Goal: Task Accomplishment & Management: Complete application form

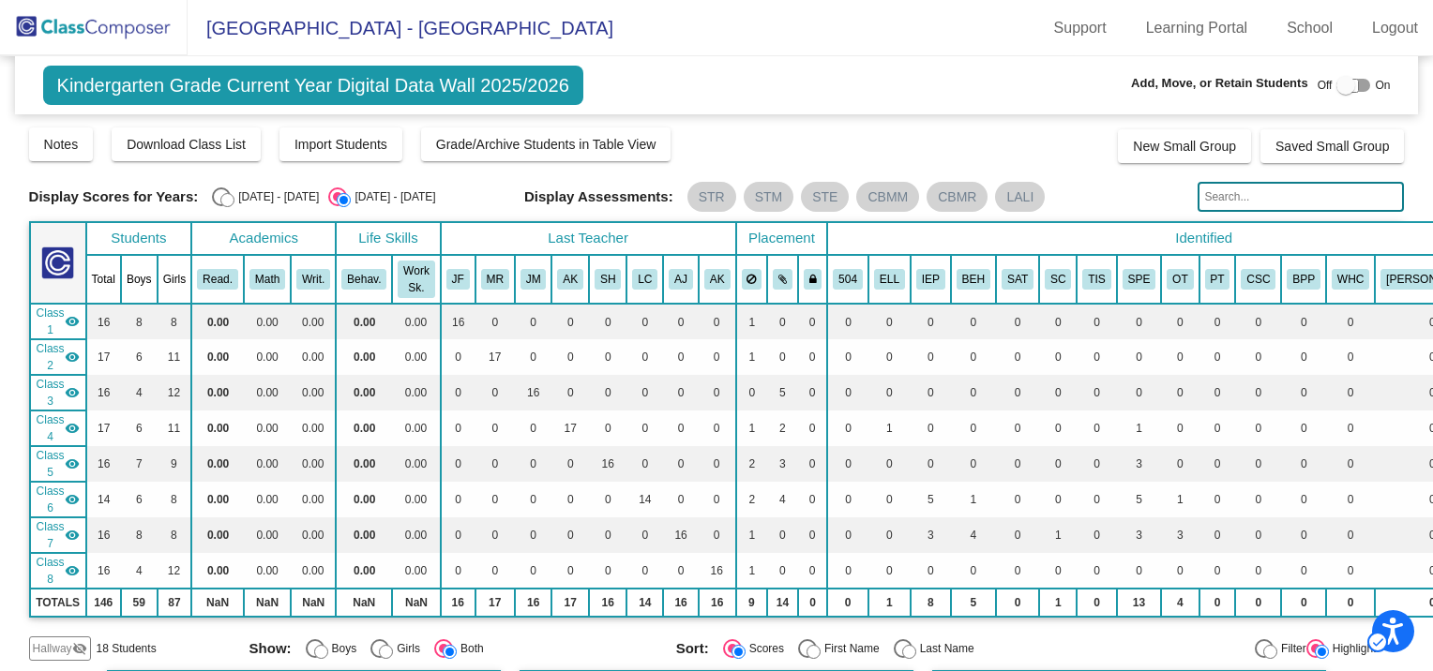
click at [1338, 89] on div at bounding box center [1345, 85] width 19 height 19
click at [1336, 83] on div at bounding box center [1345, 85] width 19 height 19
click at [1335, 83] on body "Accessibility Screen-Reader Guide, Feedback, and Issue Reporting | New window C…" at bounding box center [716, 335] width 1433 height 671
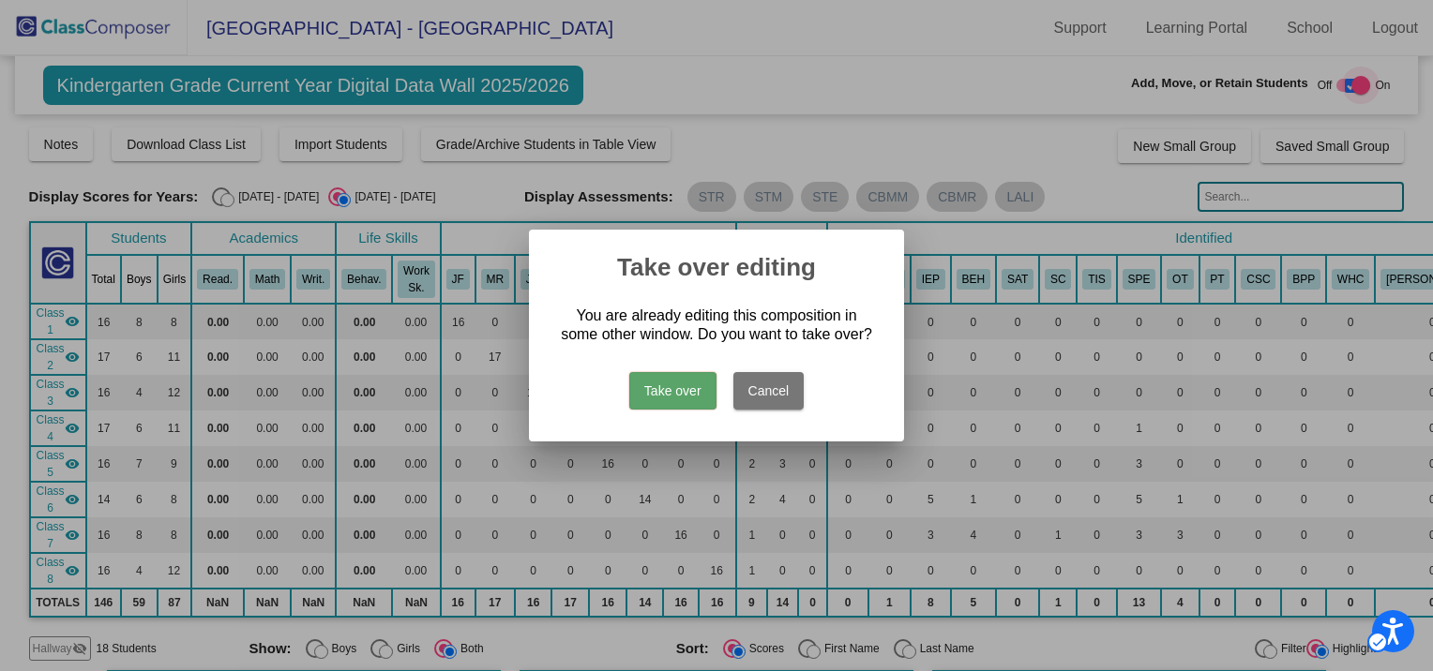
checkbox input "true"
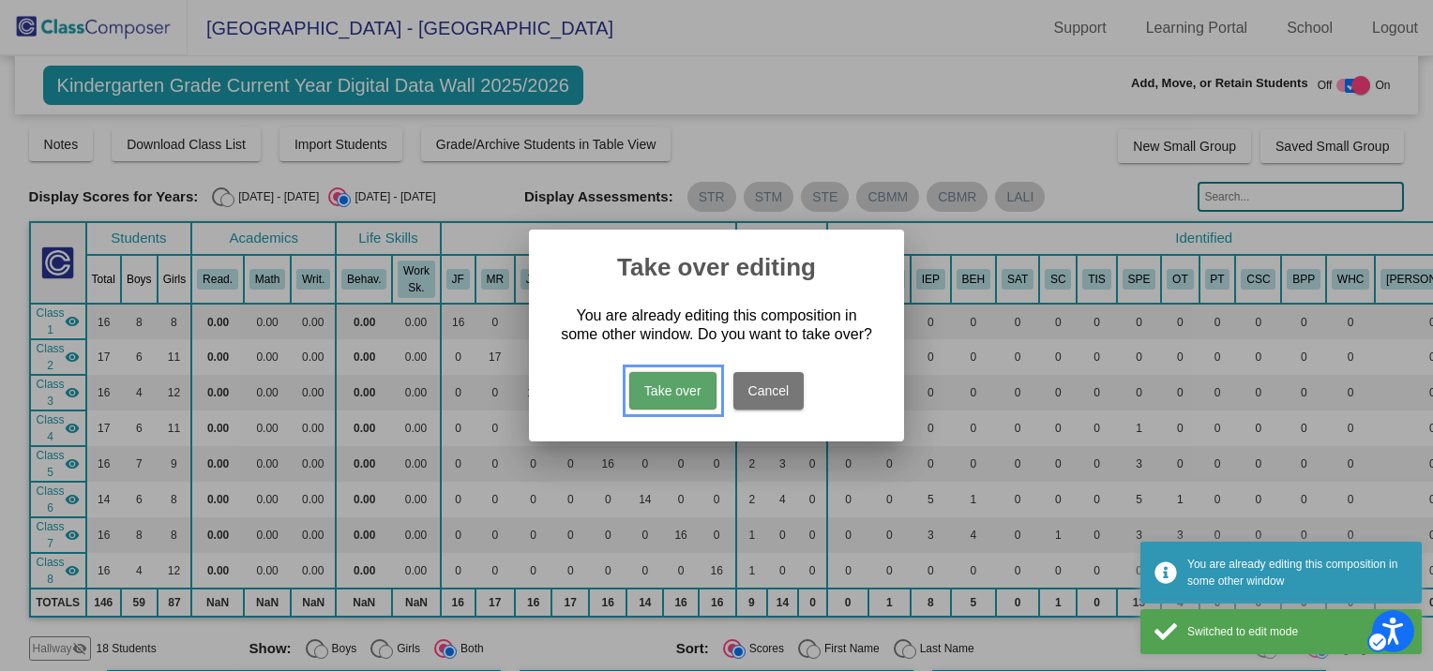
click at [678, 384] on button "Take over" at bounding box center [672, 391] width 87 height 38
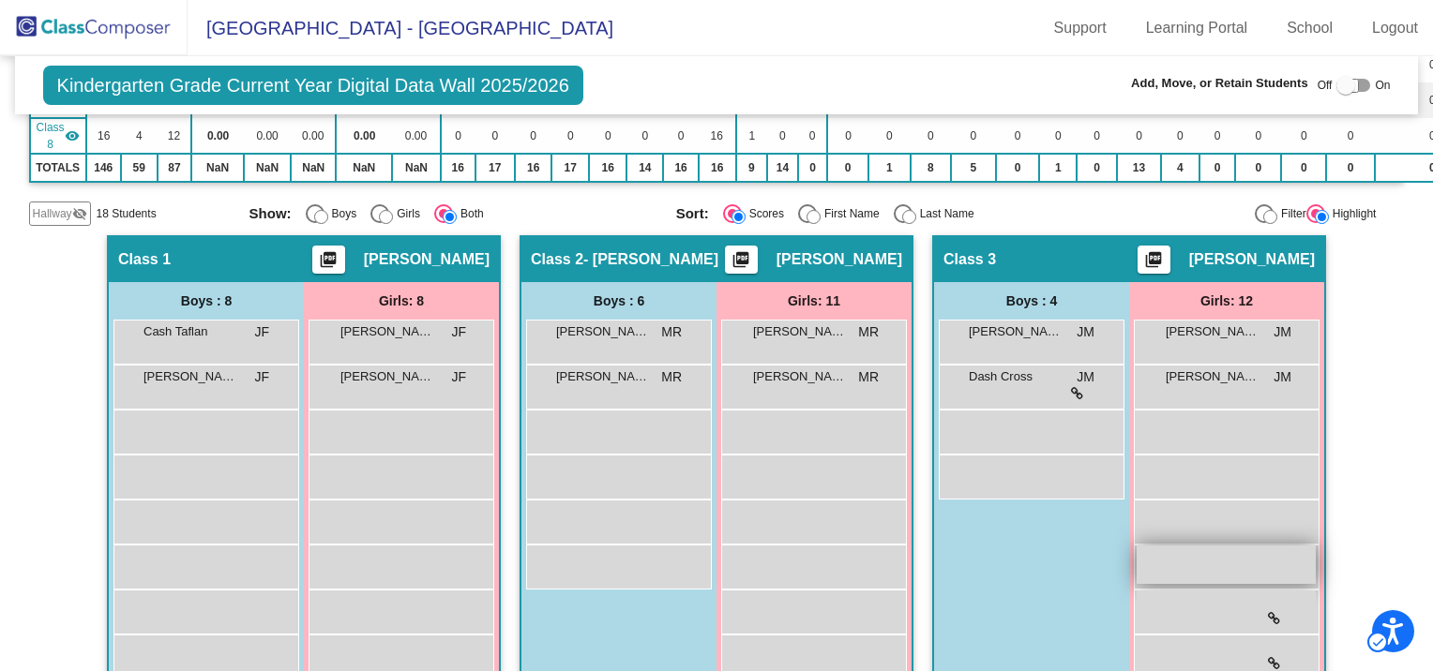
scroll to position [469, 0]
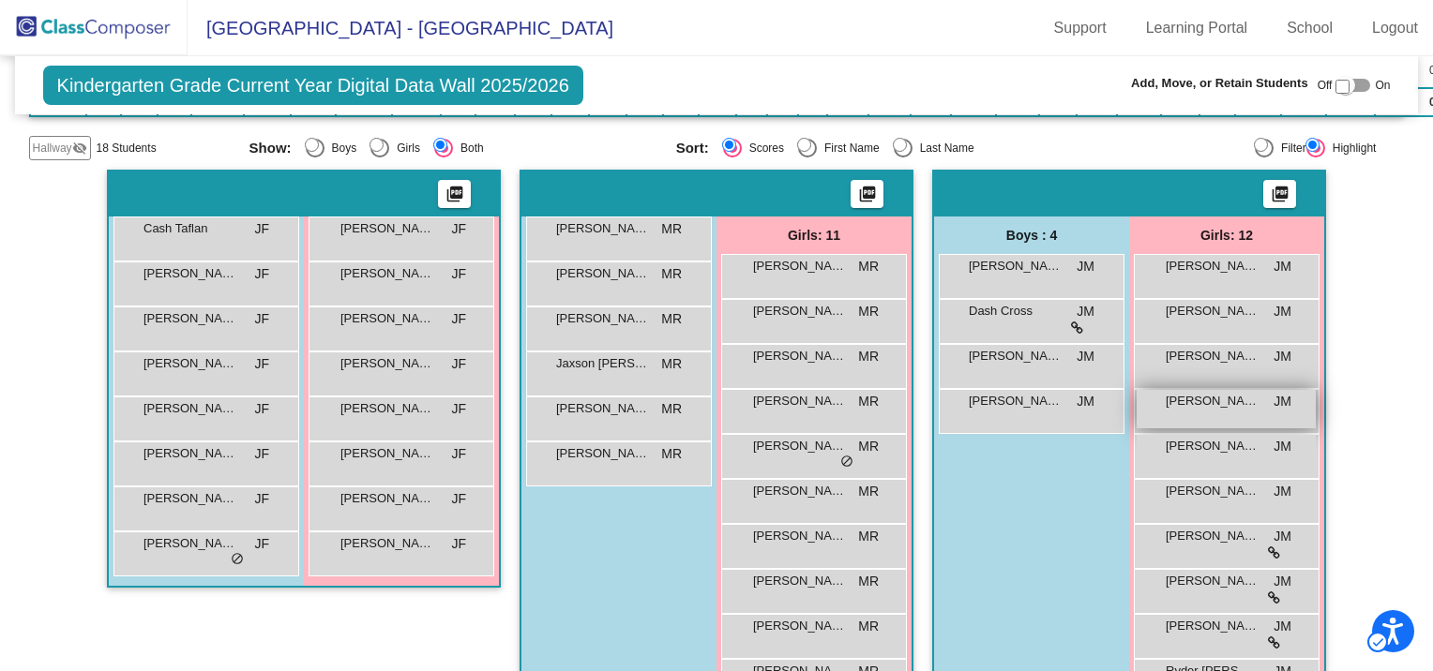
scroll to position [469, 0]
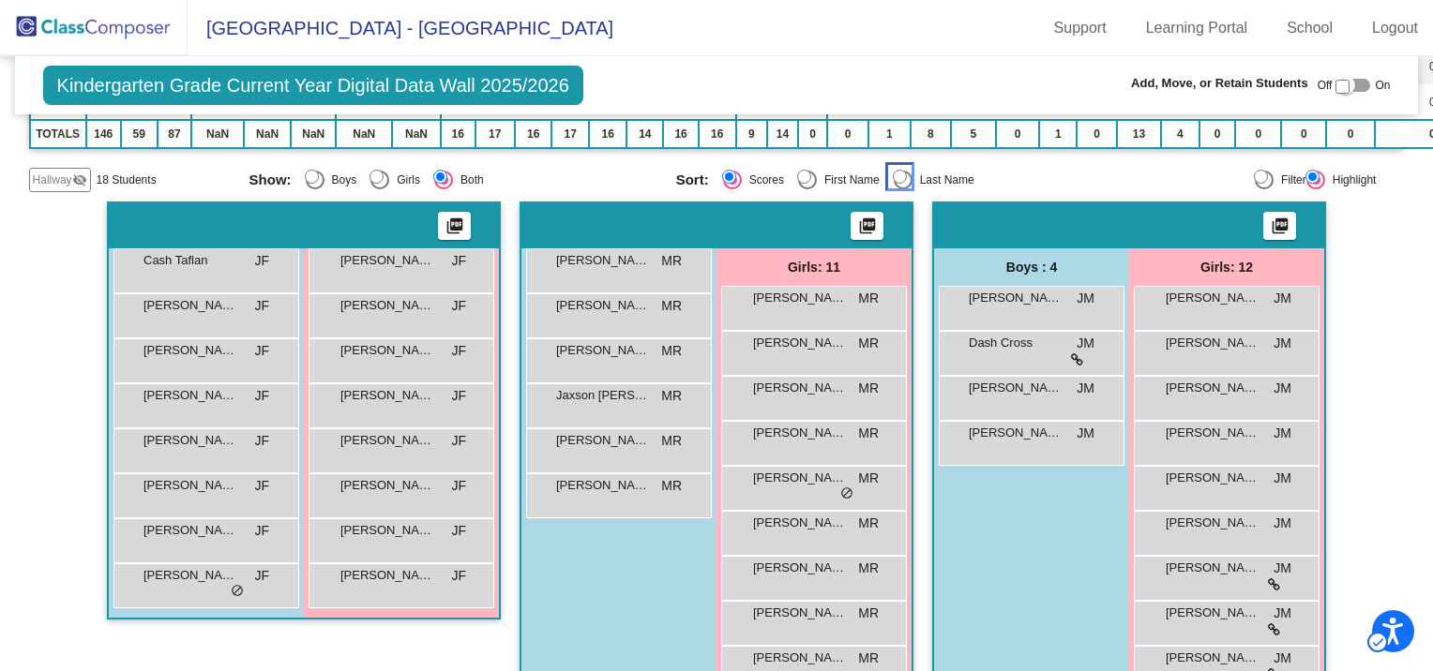
click at [899, 173] on input "Last Name" at bounding box center [900, 177] width 14 height 14
radio input "true"
click at [900, 176] on div "Select an option" at bounding box center [903, 180] width 19 height 19
click at [900, 176] on input "Last Name" at bounding box center [900, 177] width 14 height 14
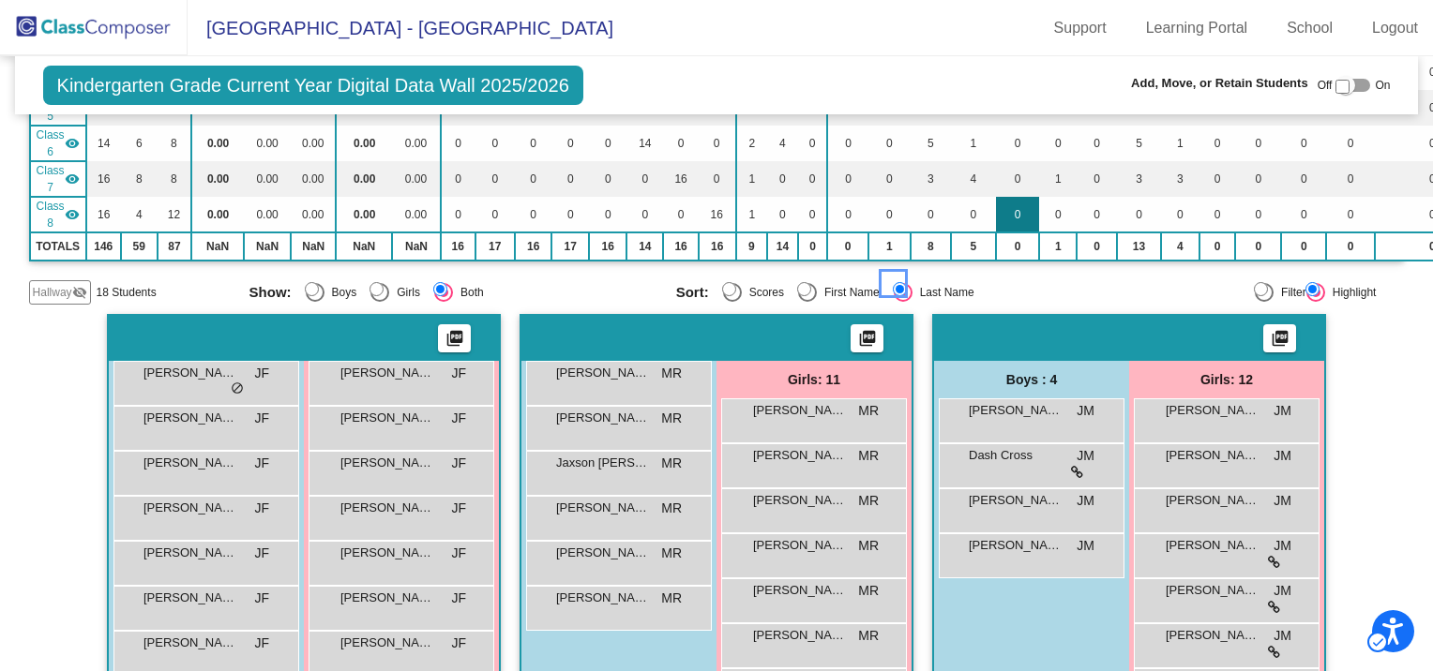
scroll to position [375, 0]
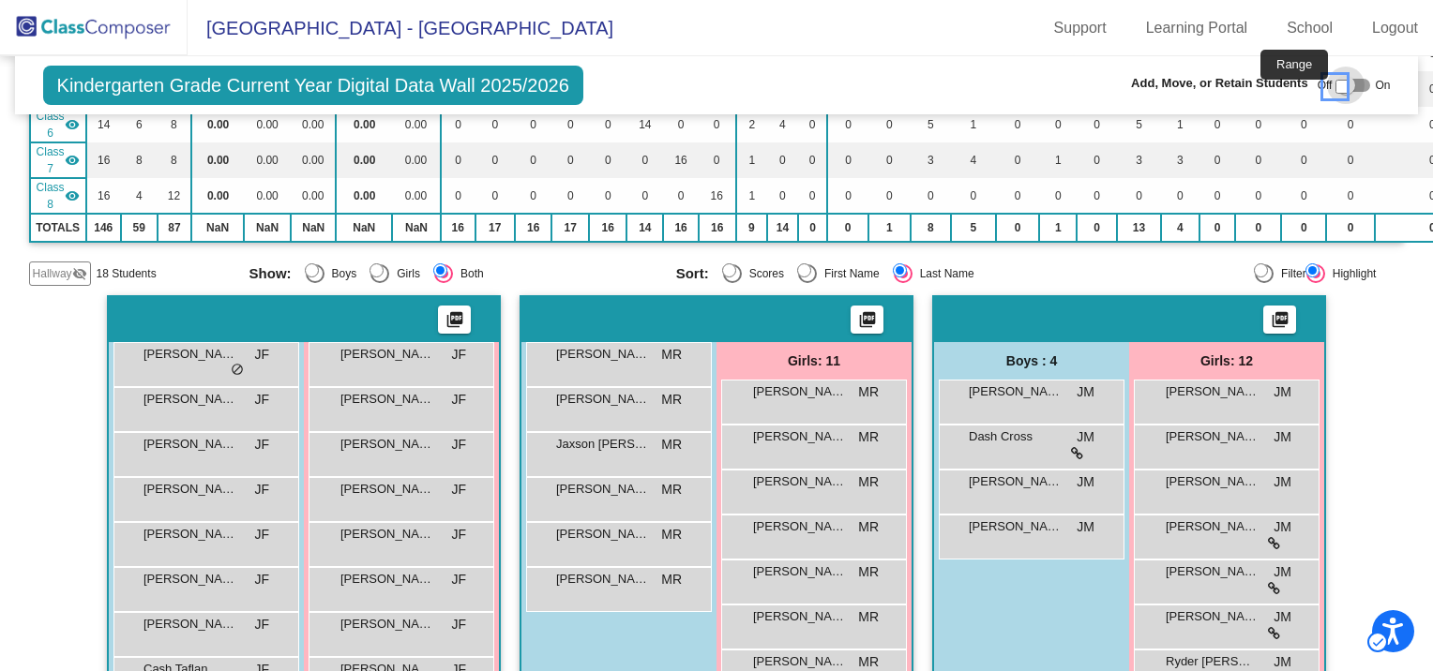
click at [1340, 85] on input "Range" at bounding box center [1342, 87] width 14 height 14
checkbox input "true"
click at [1354, 80] on div at bounding box center [1360, 85] width 19 height 19
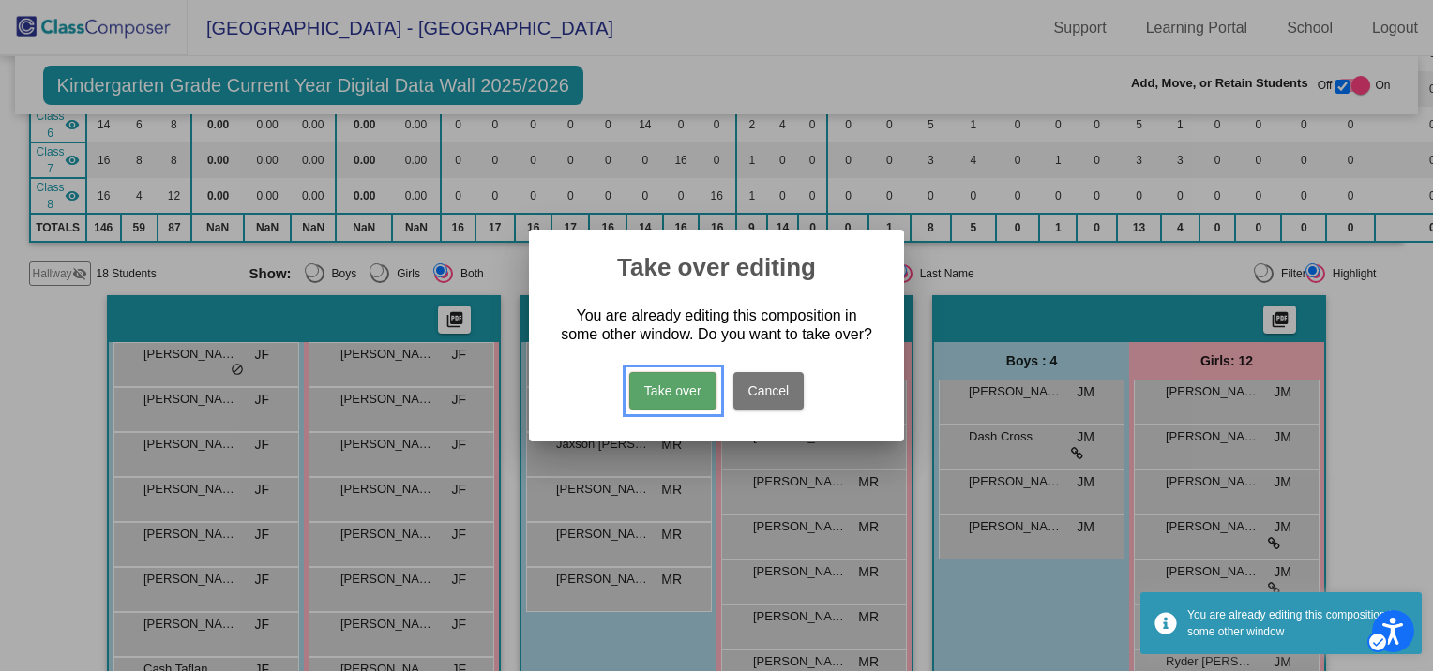
click at [648, 384] on button "Take over" at bounding box center [672, 391] width 87 height 38
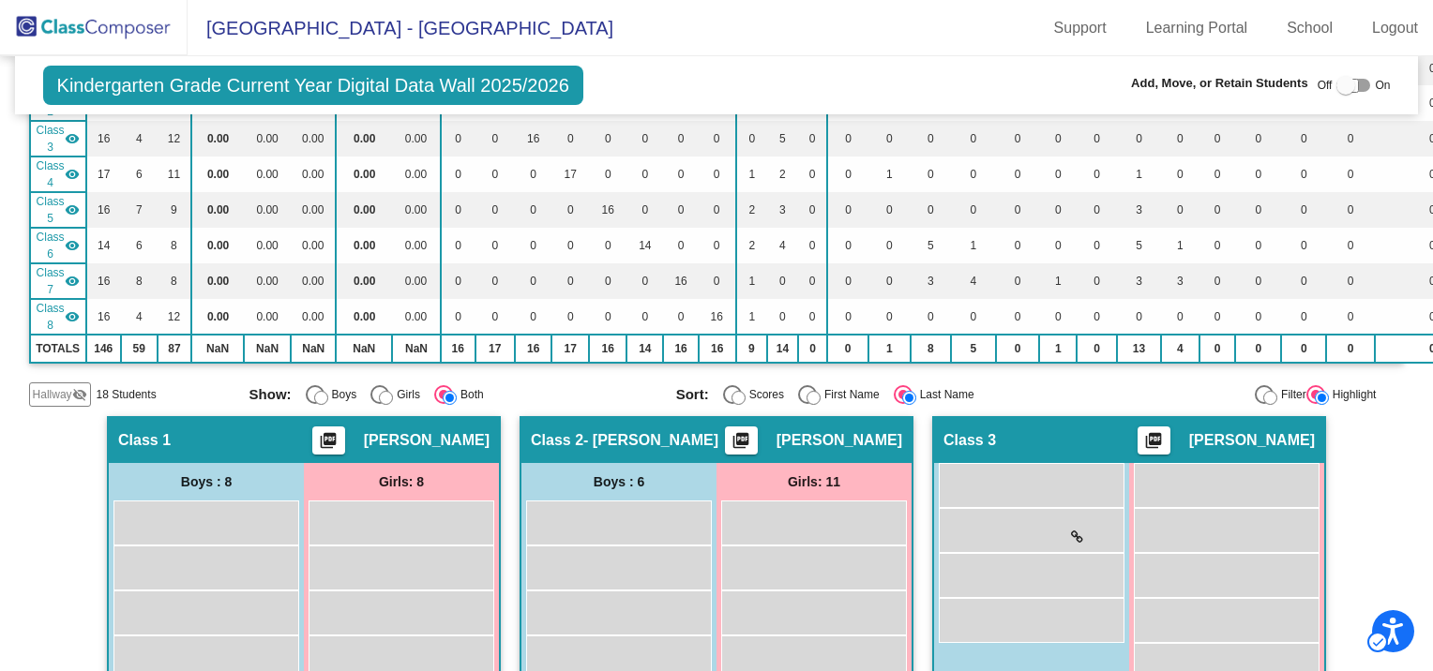
scroll to position [0, 0]
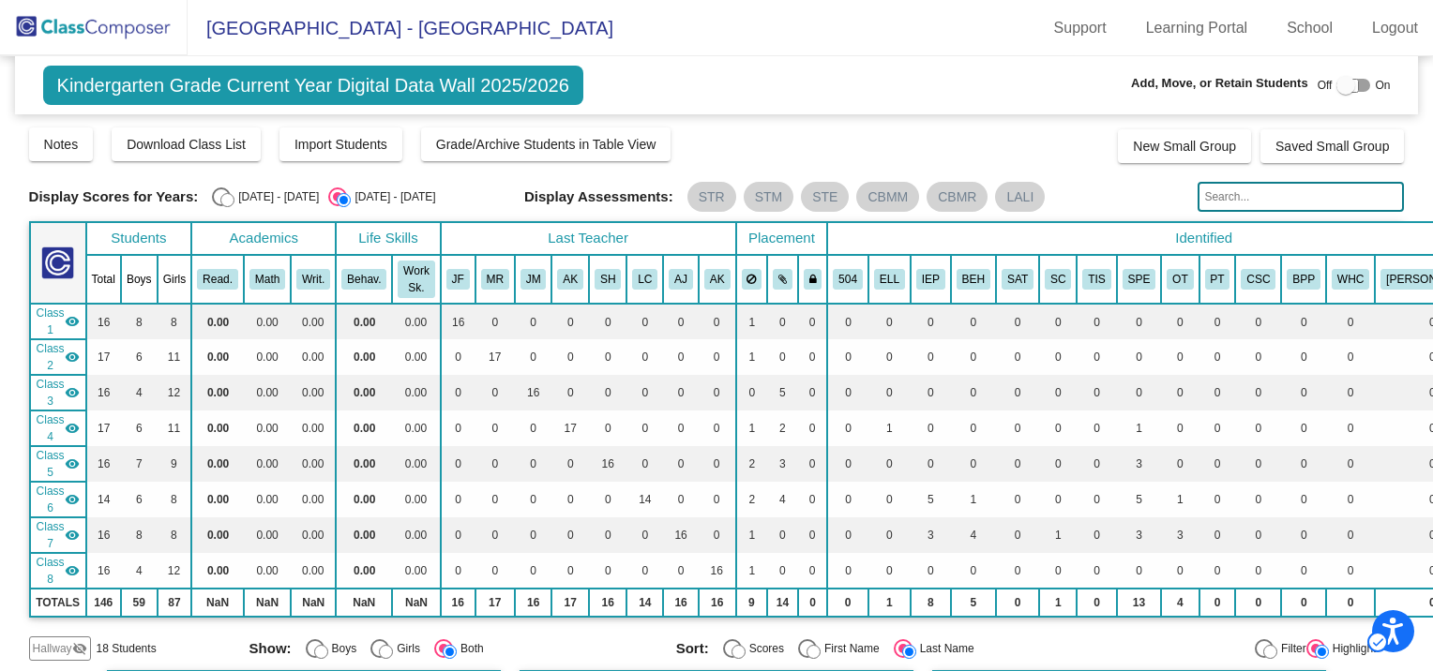
click at [1336, 84] on div at bounding box center [1345, 85] width 19 height 19
checkbox input "true"
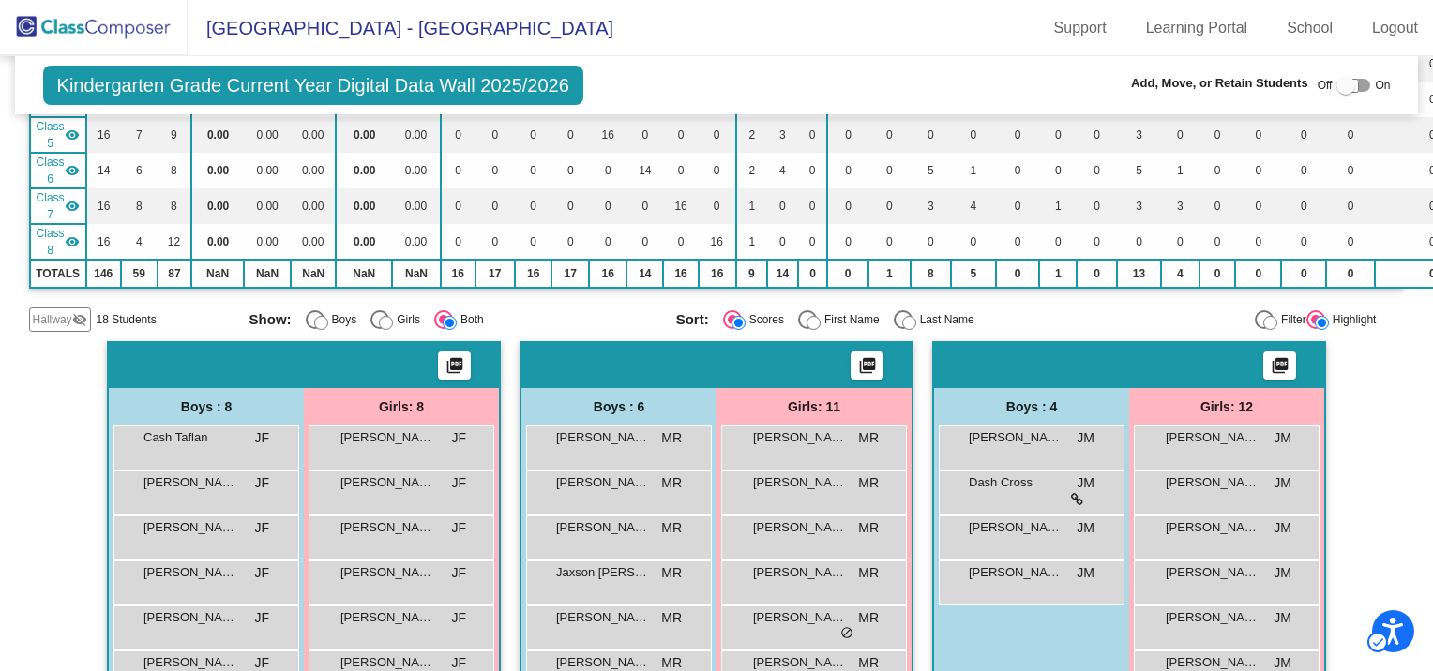
scroll to position [281, 0]
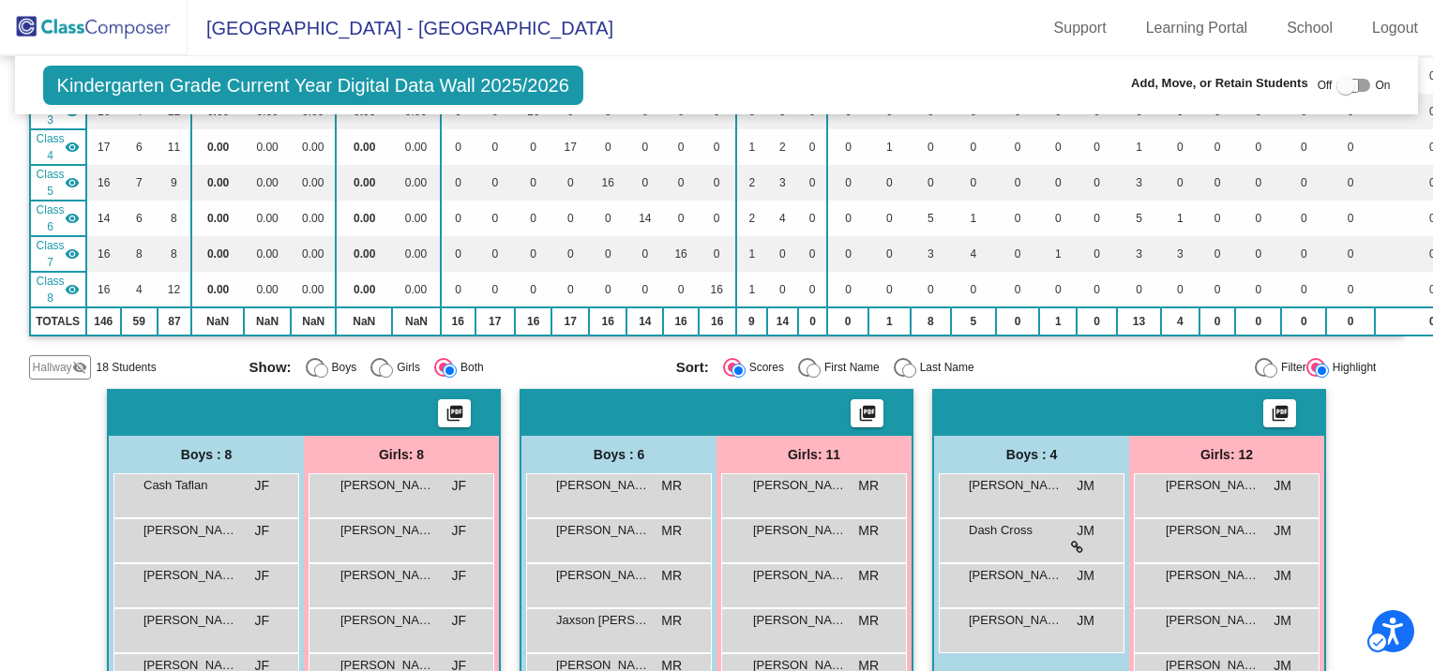
click at [1336, 87] on div at bounding box center [1345, 85] width 19 height 19
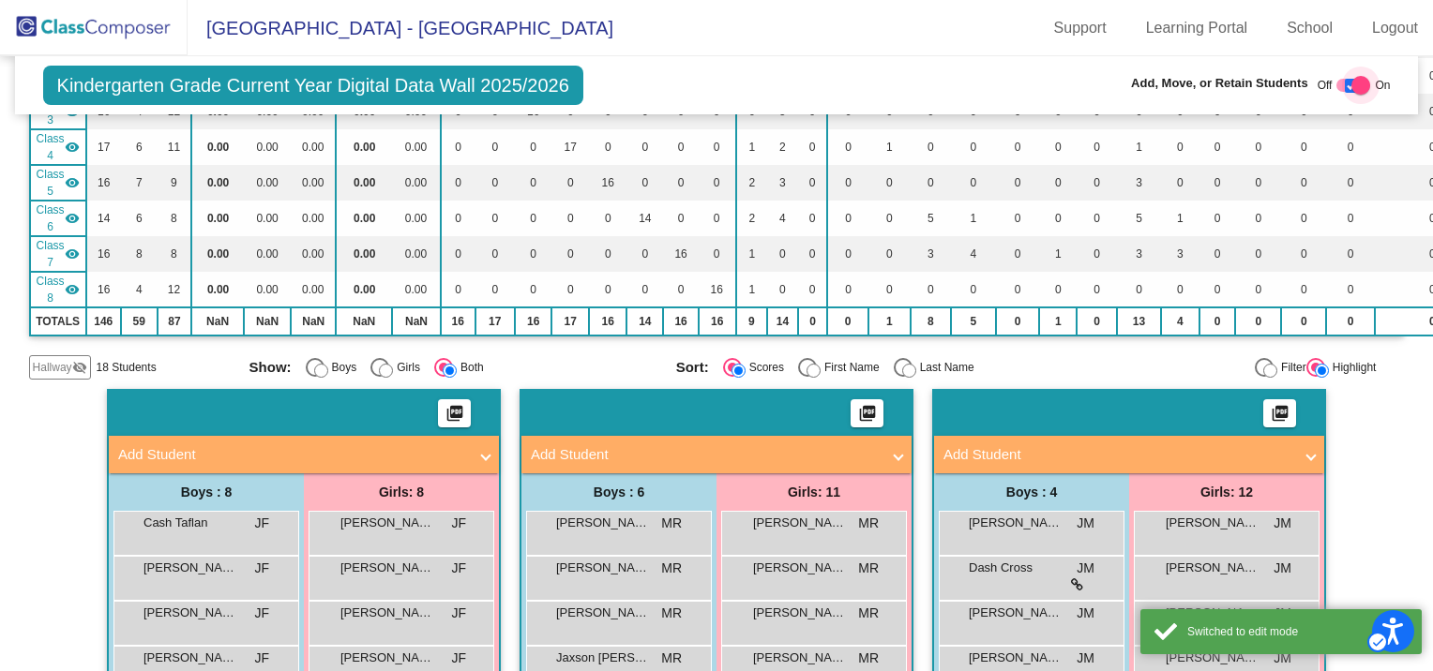
click at [1355, 86] on div at bounding box center [1360, 85] width 19 height 19
checkbox input "false"
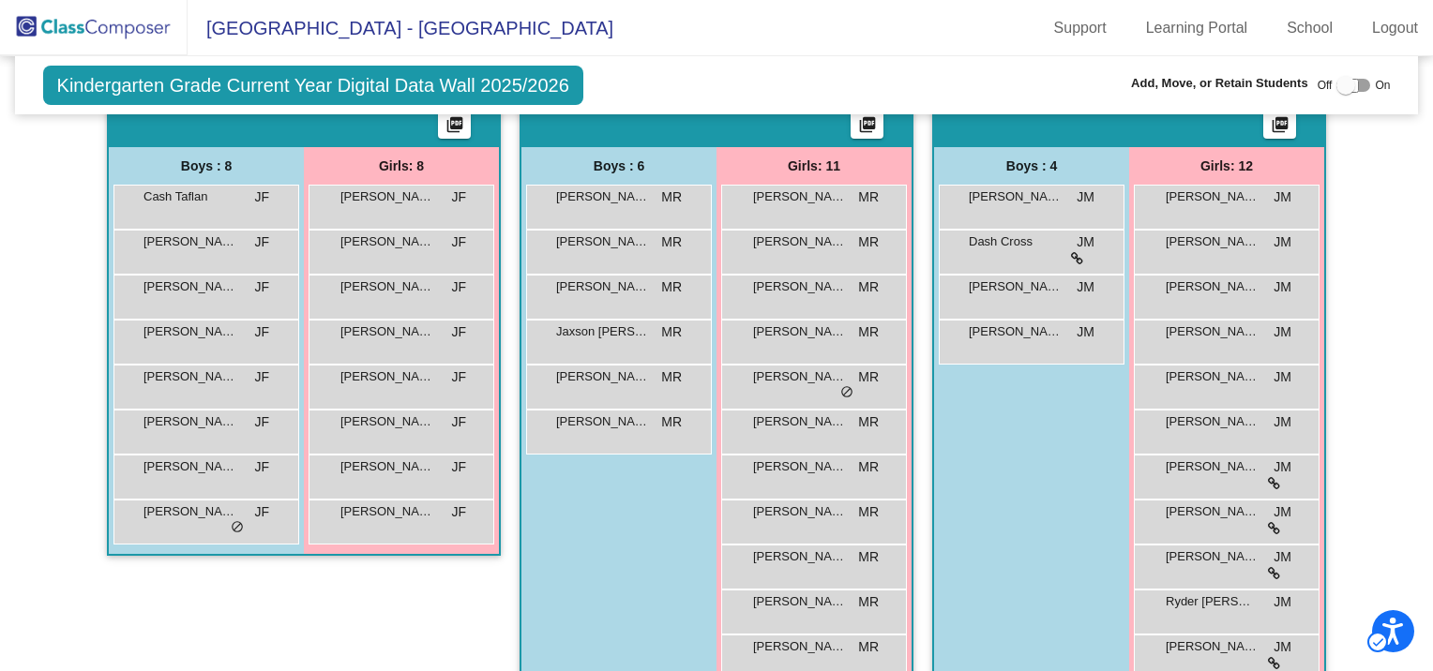
scroll to position [469, 0]
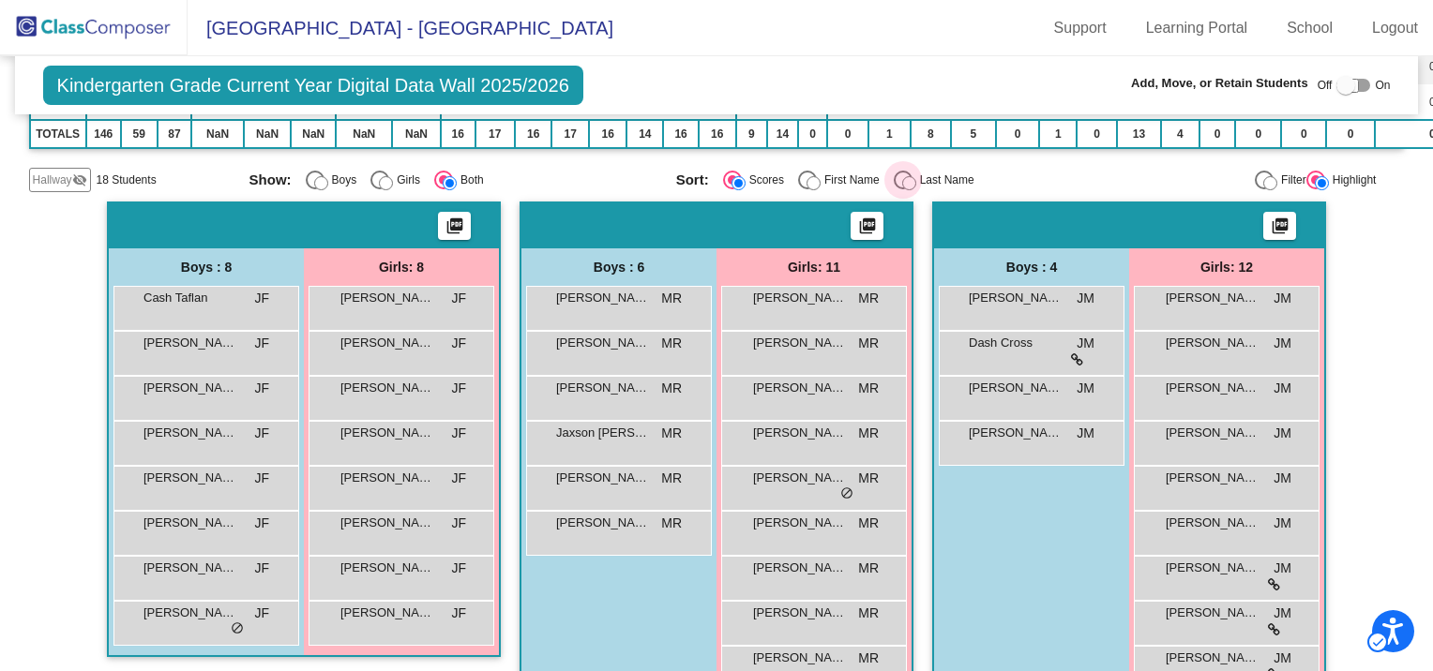
click at [894, 171] on div "Select an option" at bounding box center [903, 180] width 19 height 19
click at [902, 176] on input "Last Name" at bounding box center [909, 183] width 14 height 14
radio input "true"
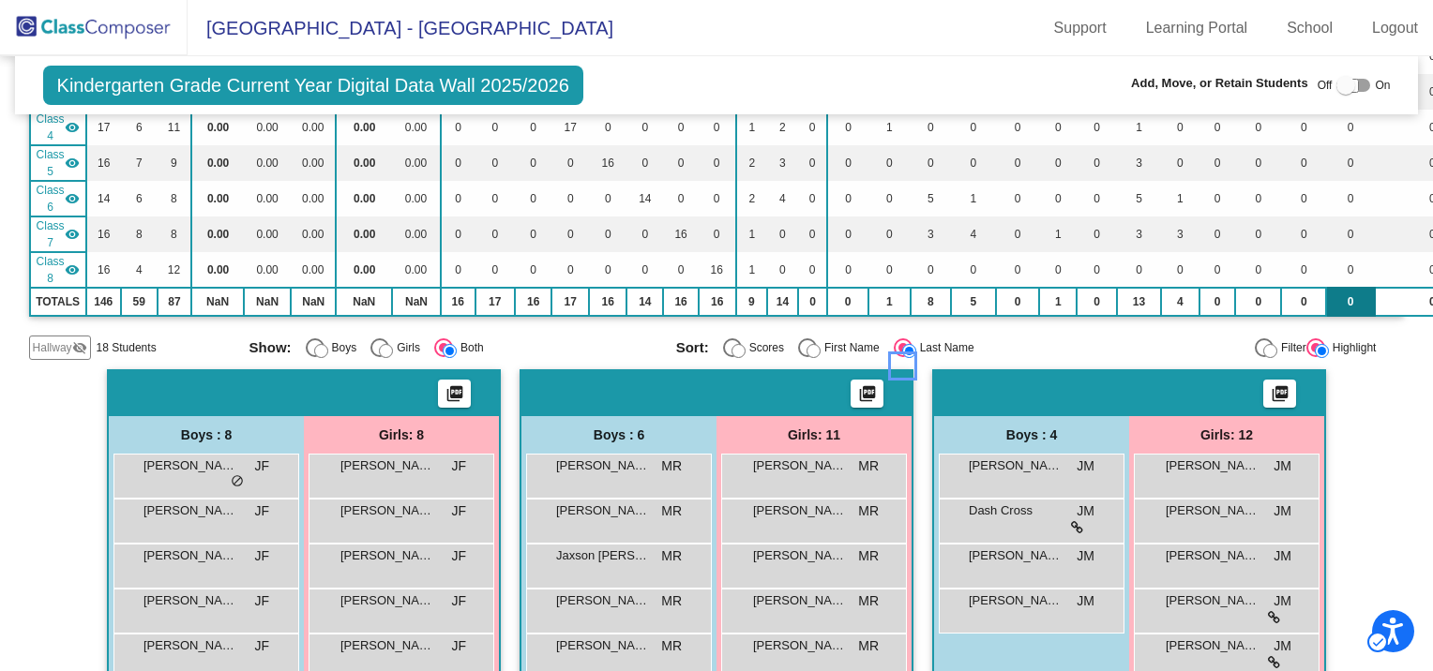
scroll to position [281, 0]
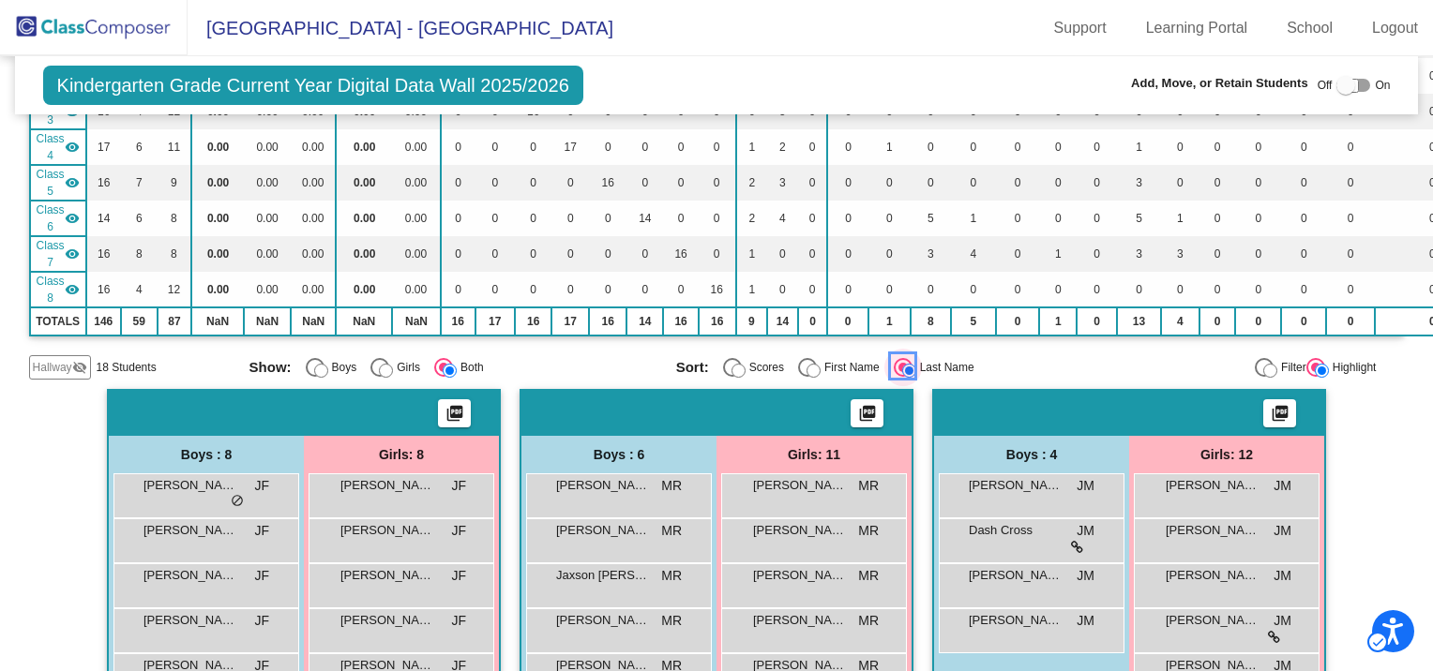
click at [1339, 83] on div at bounding box center [1345, 85] width 19 height 19
checkbox input "true"
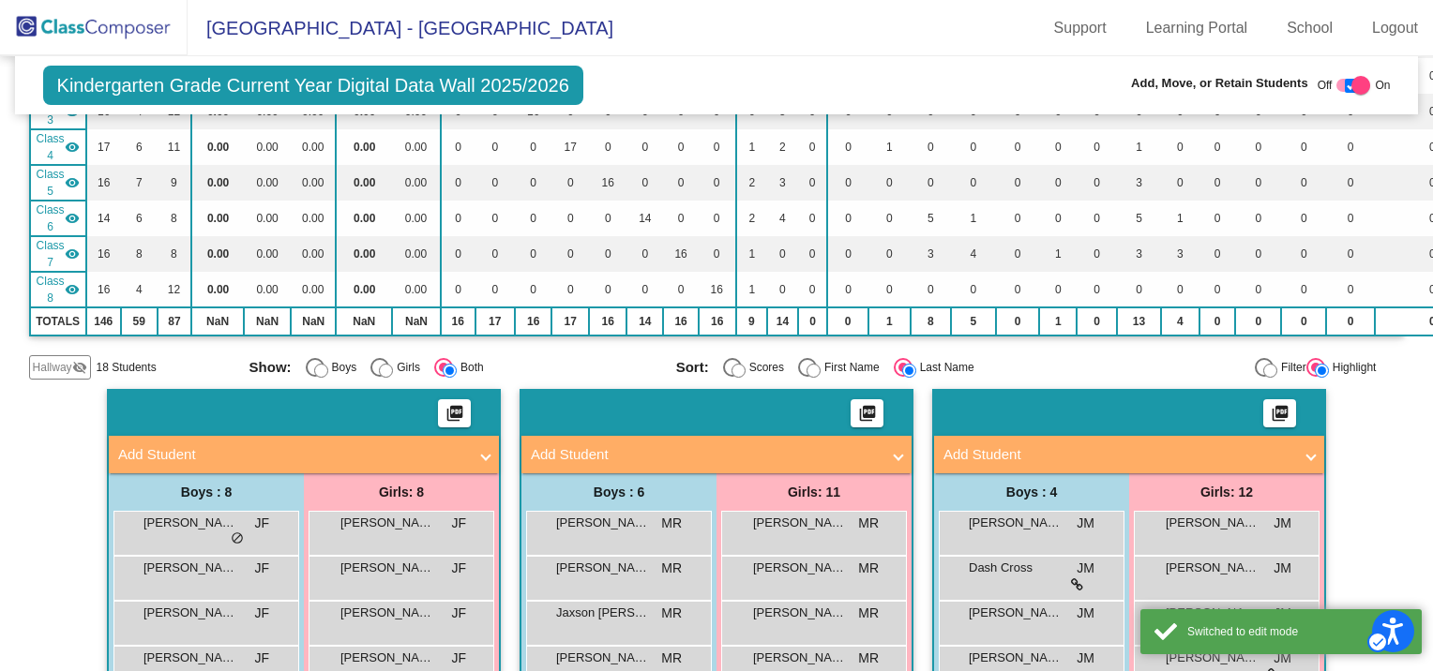
click at [1097, 445] on mat-panel-title "Add Student" at bounding box center [1117, 456] width 349 height 22
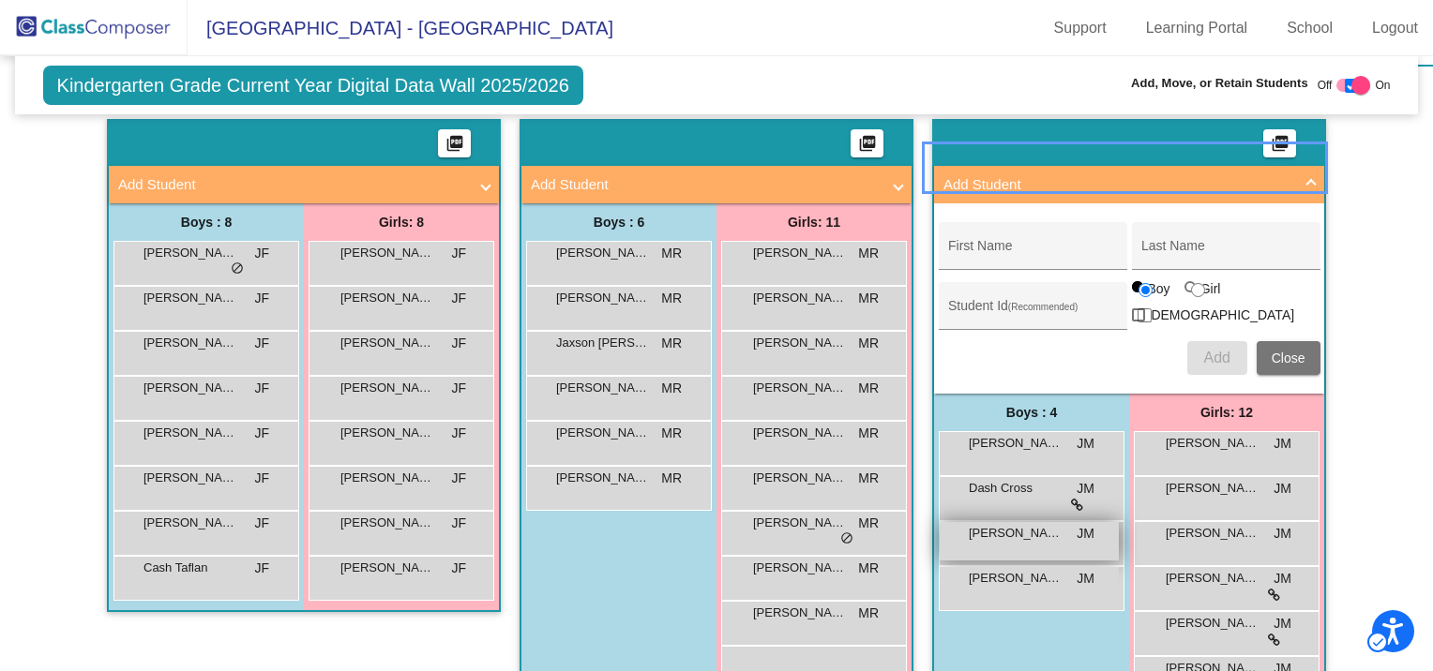
scroll to position [563, 0]
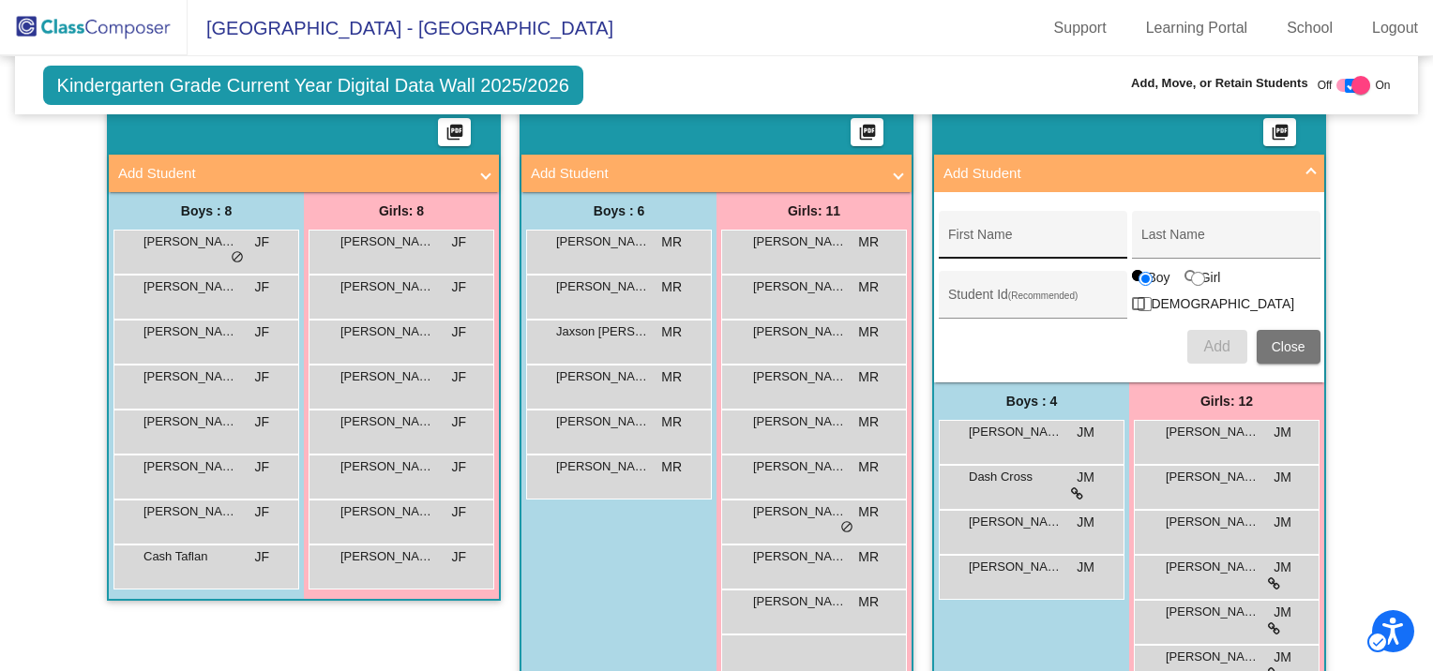
click at [996, 226] on div "First Name" at bounding box center [1032, 240] width 169 height 38
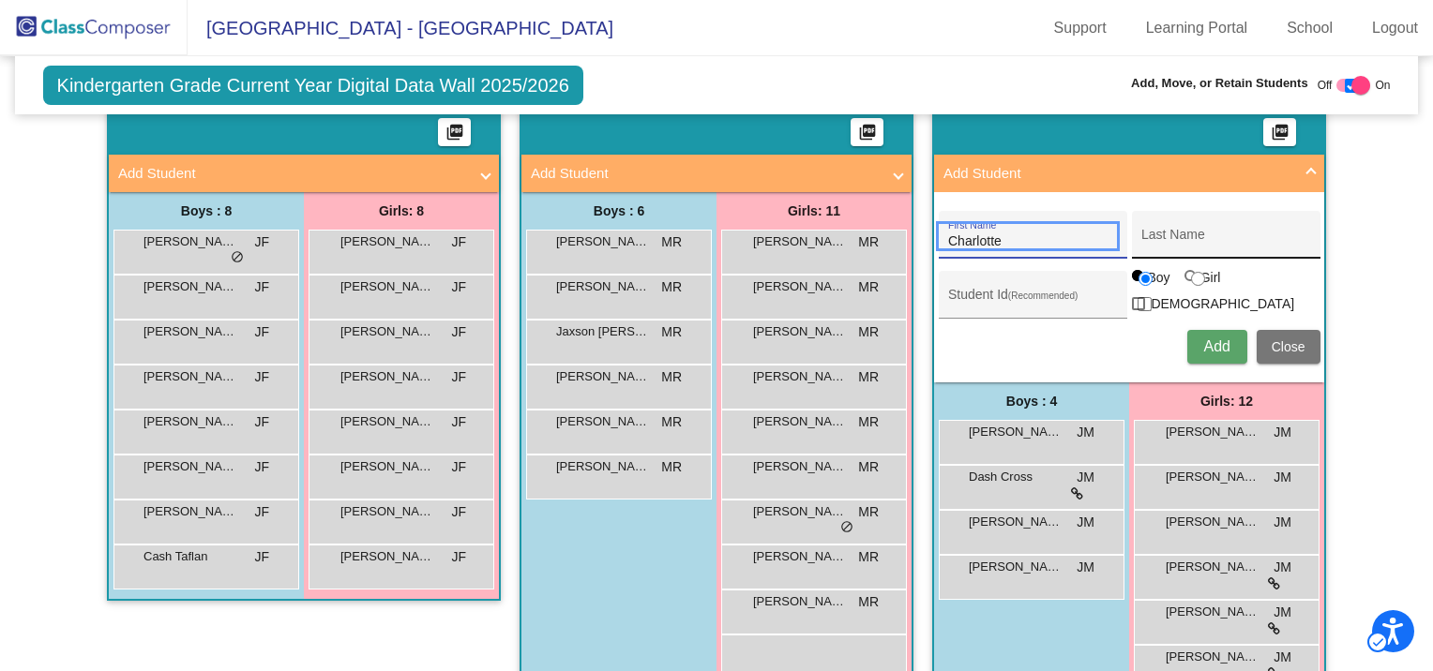
type input "Charlotte"
click at [1173, 236] on input "Last Name" at bounding box center [1225, 241] width 169 height 15
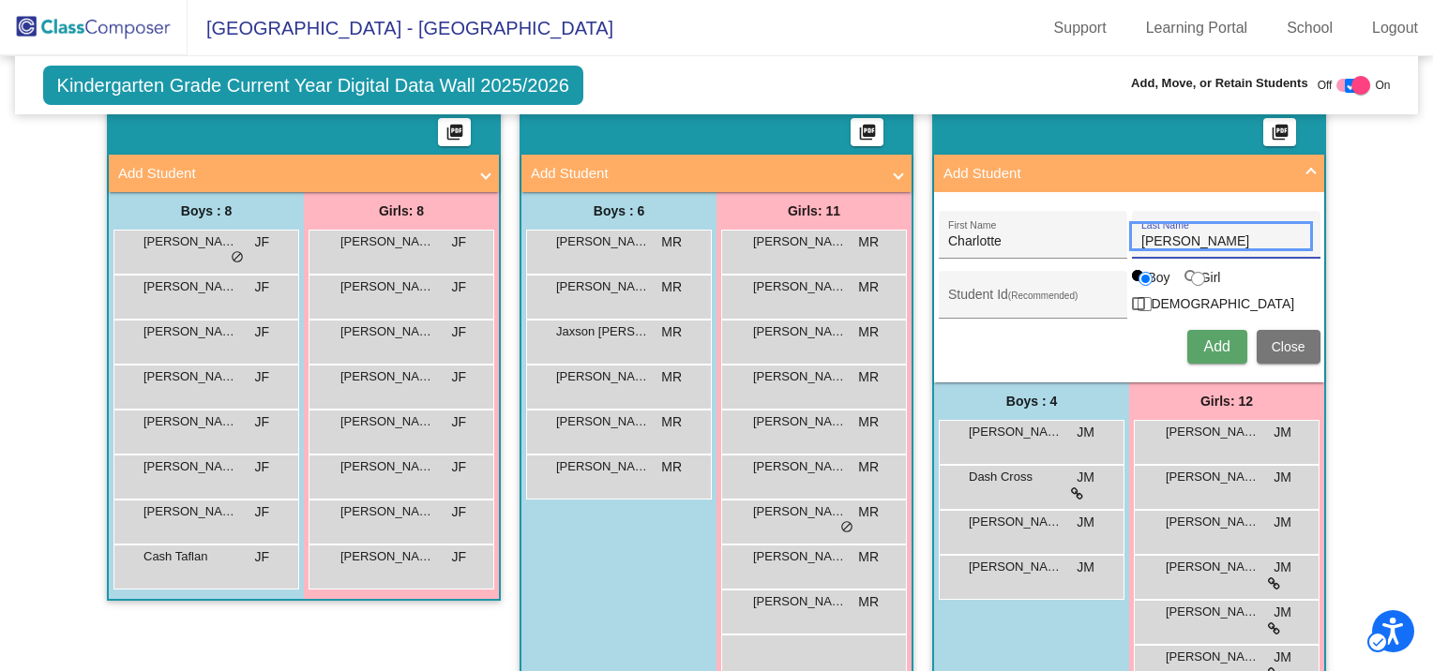
type input "Kessler"
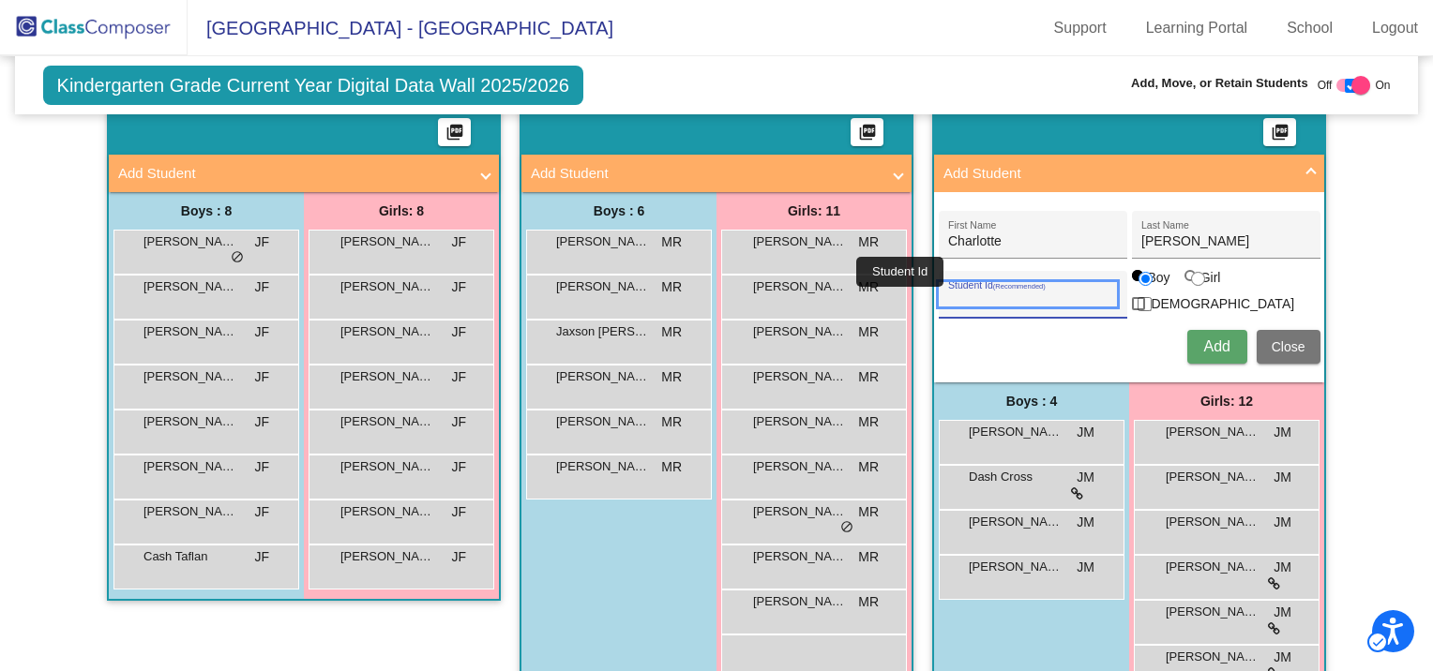
paste input "290045094"
type input "290045094"
click at [1191, 283] on input "Girl" at bounding box center [1198, 279] width 14 height 14
radio input "true"
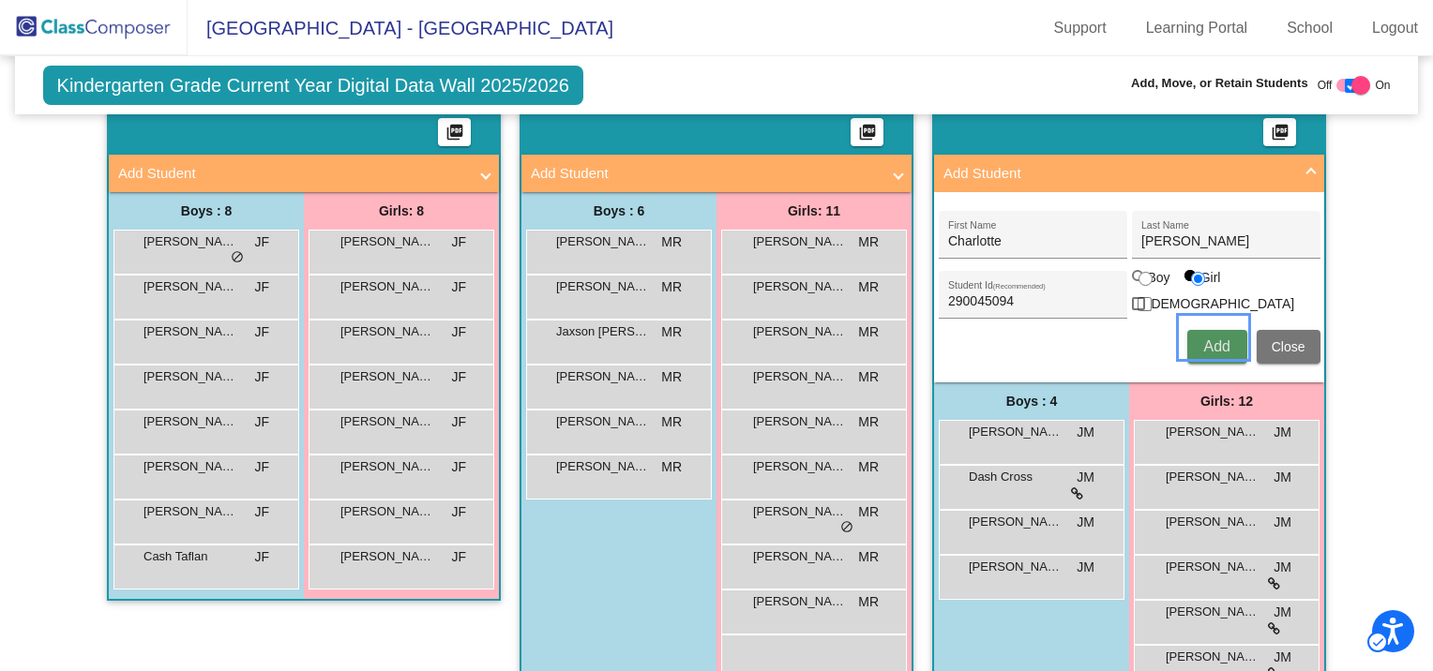
click at [1208, 339] on span "Add" at bounding box center [1216, 347] width 26 height 16
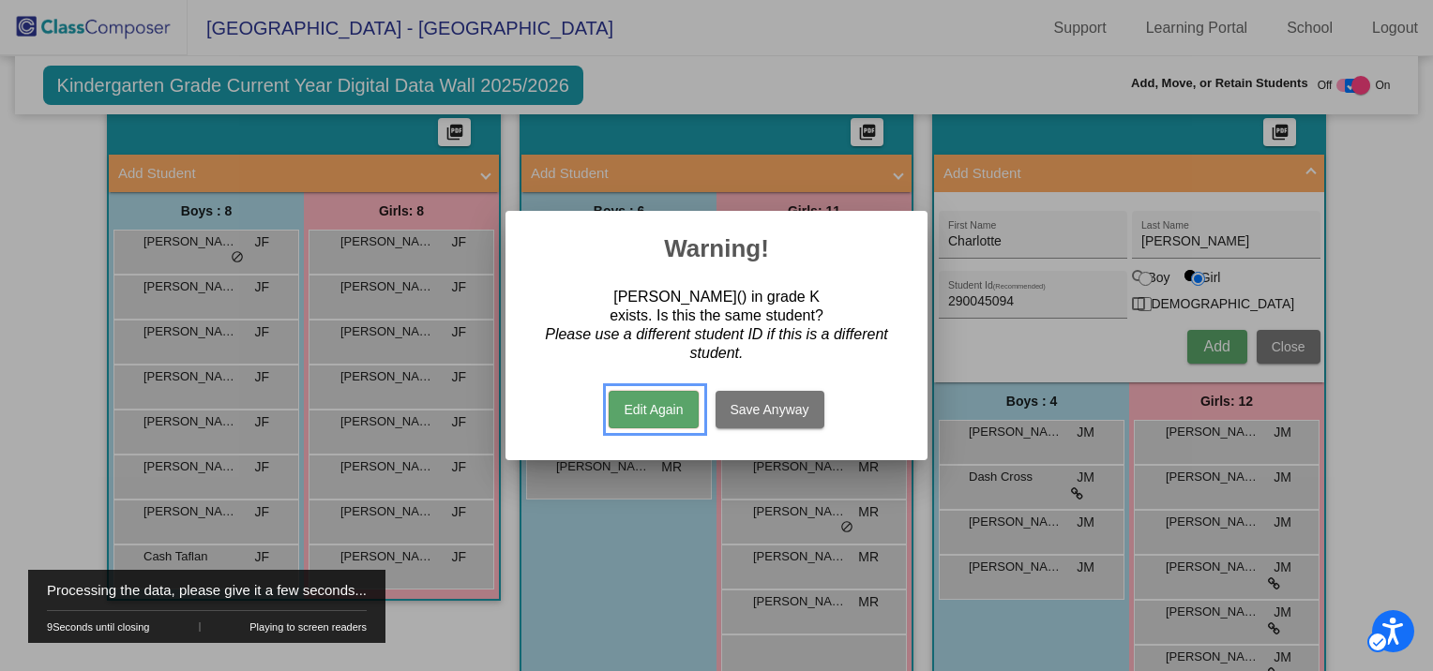
click at [663, 402] on button "Edit Again" at bounding box center [653, 410] width 89 height 38
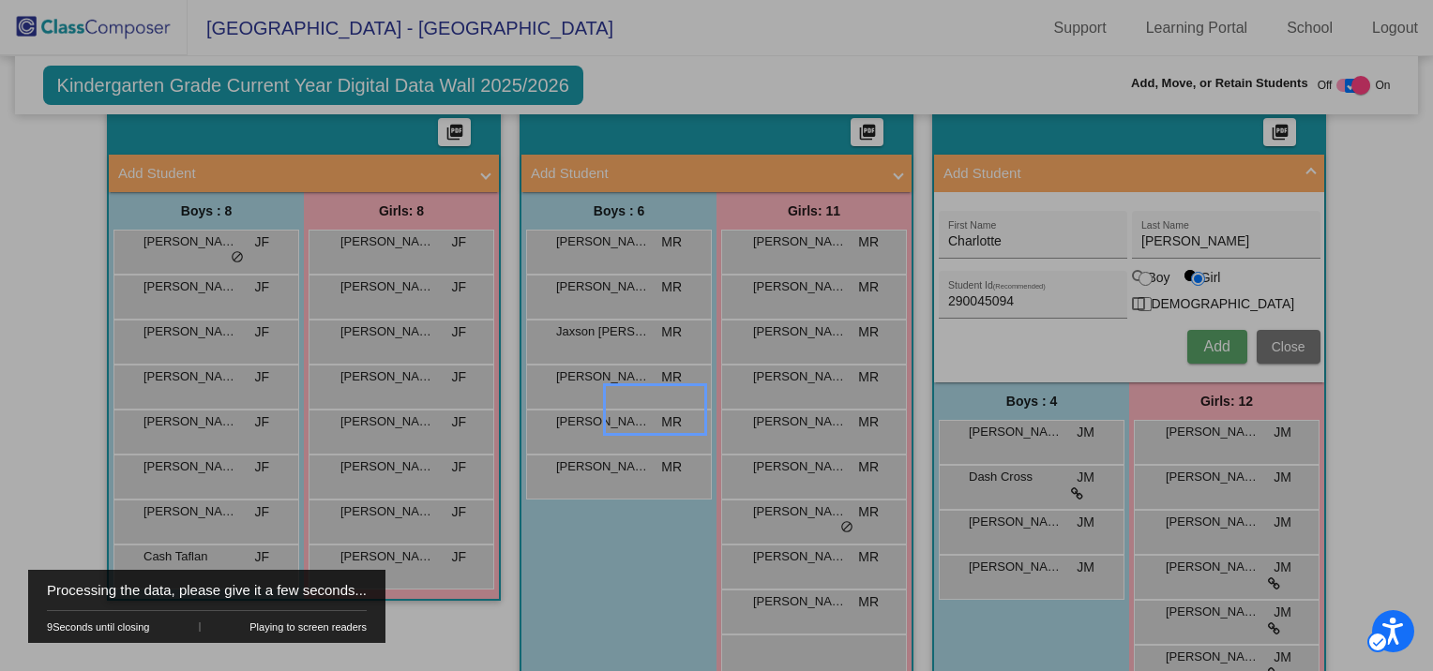
click at [759, 410] on button "Save Anyway" at bounding box center [770, 410] width 109 height 38
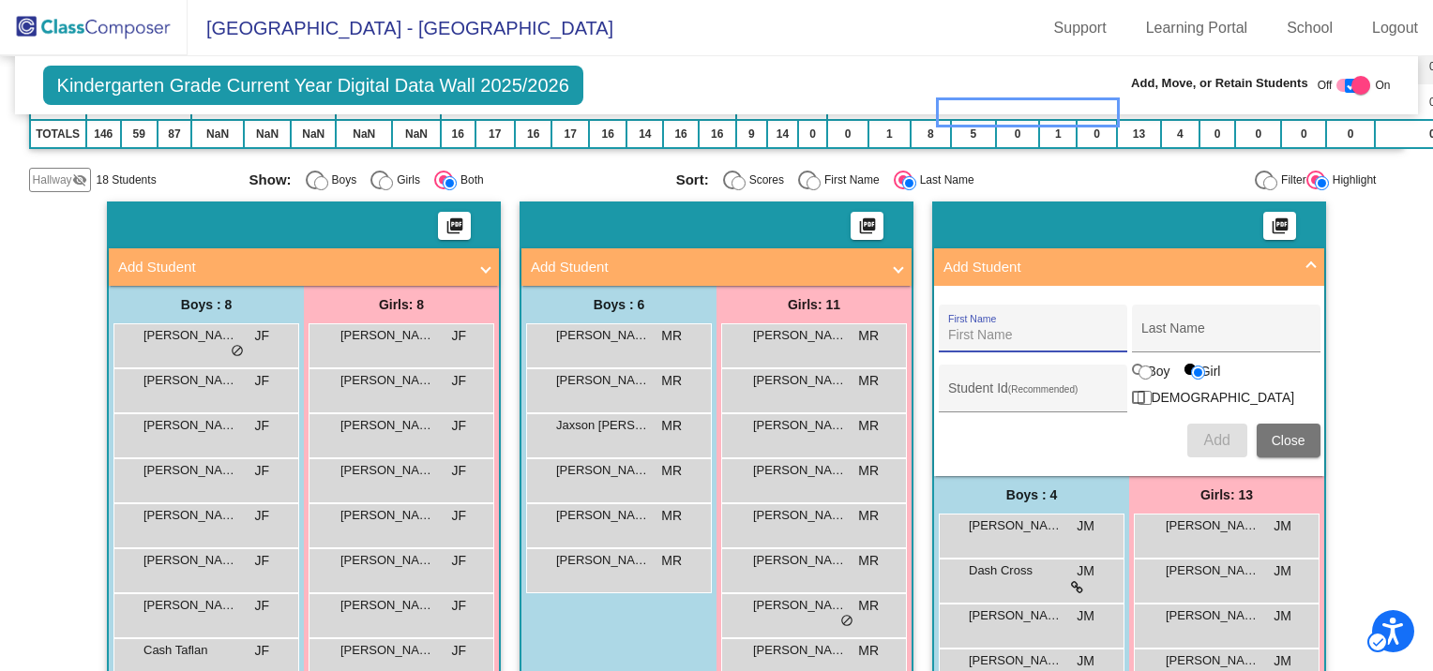
scroll to position [469, 0]
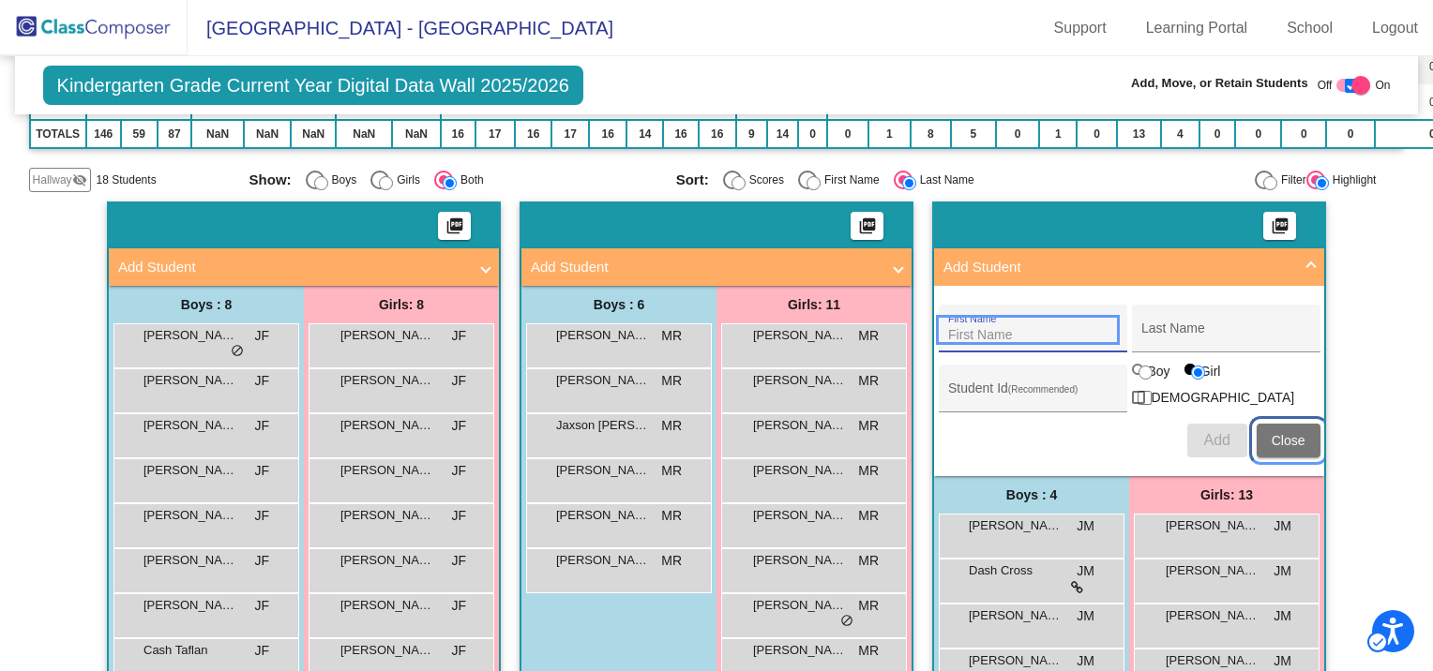
click at [1288, 433] on span "Close" at bounding box center [1289, 440] width 34 height 15
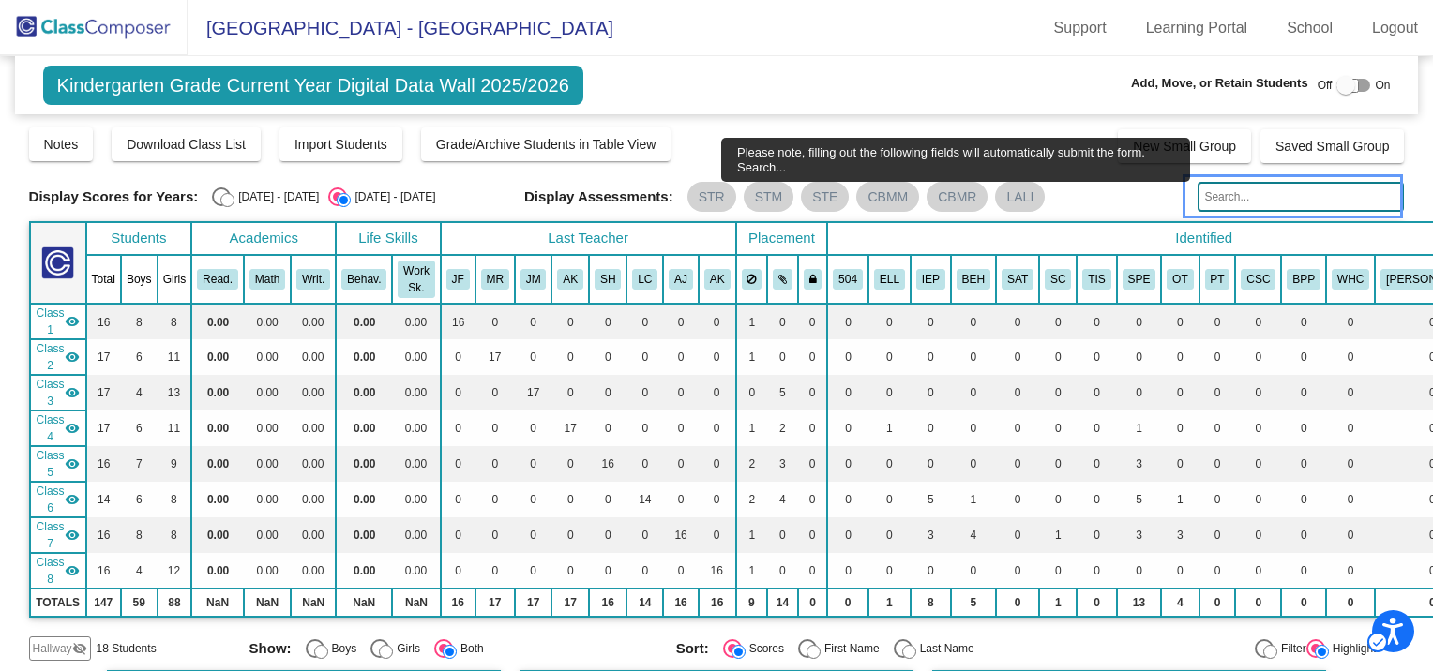
click at [1298, 191] on input "Please note, filling out the following fields will automatically submit the for…" at bounding box center [1301, 197] width 206 height 30
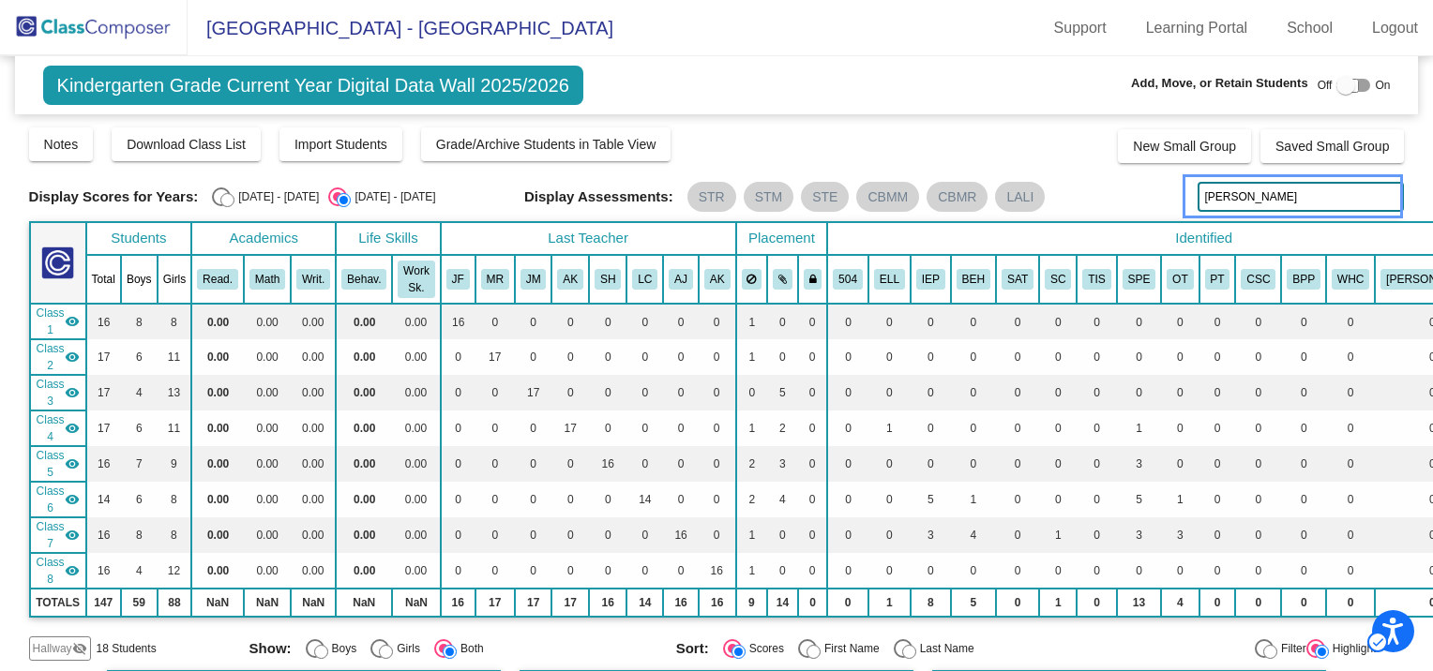
type input "[PERSON_NAME]"
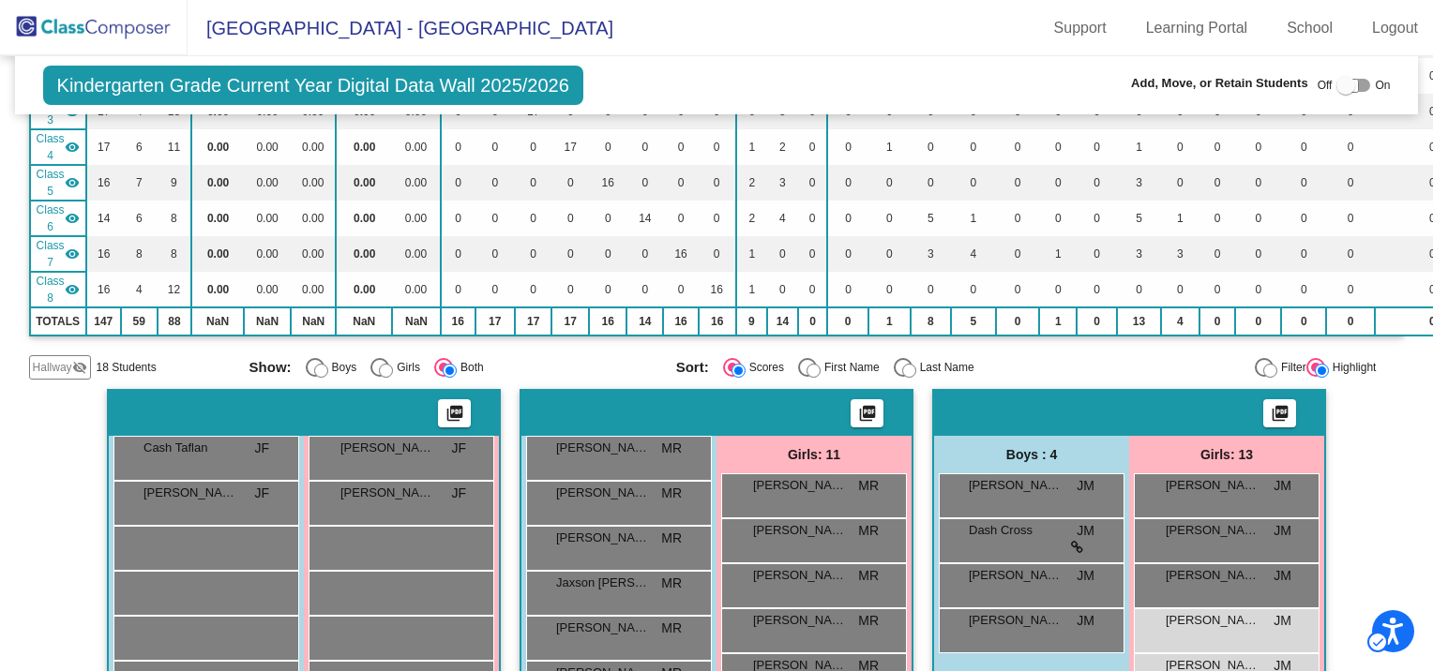
scroll to position [375, 0]
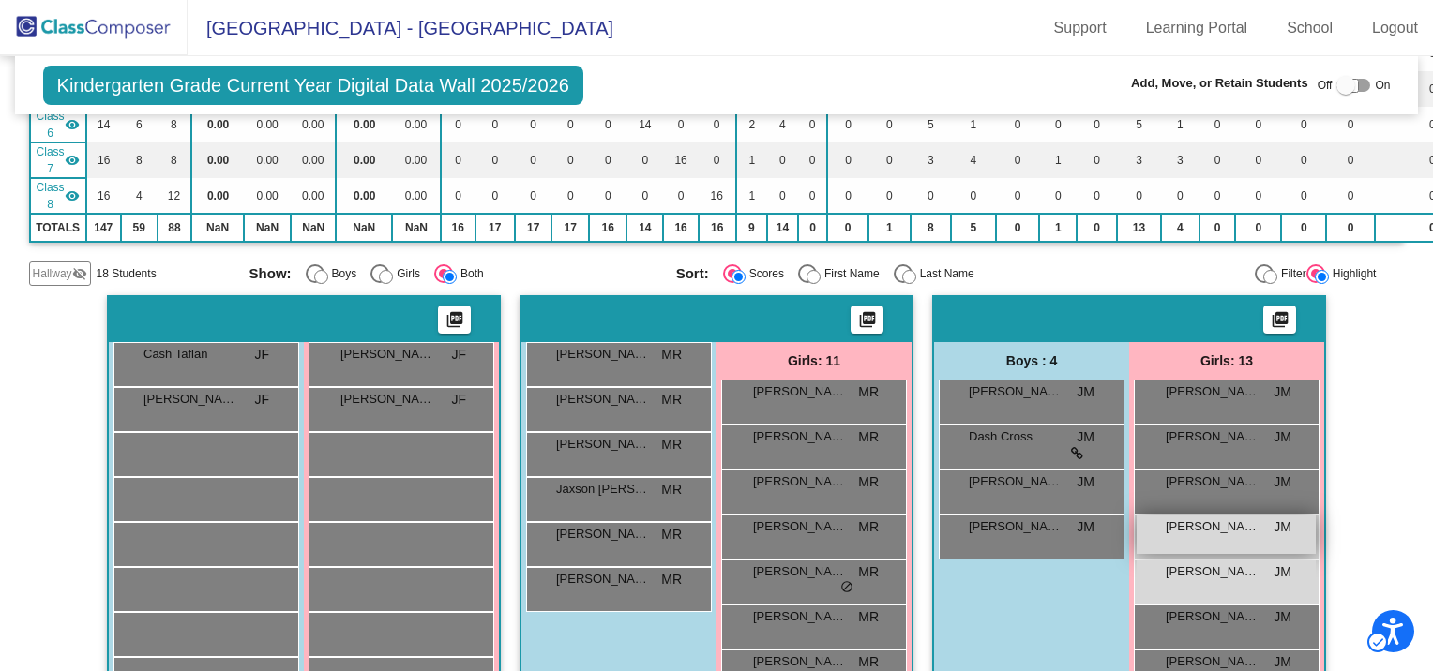
click at [1255, 536] on div "Charlotte Kessler JM lock do_not_disturb_alt" at bounding box center [1226, 535] width 179 height 38
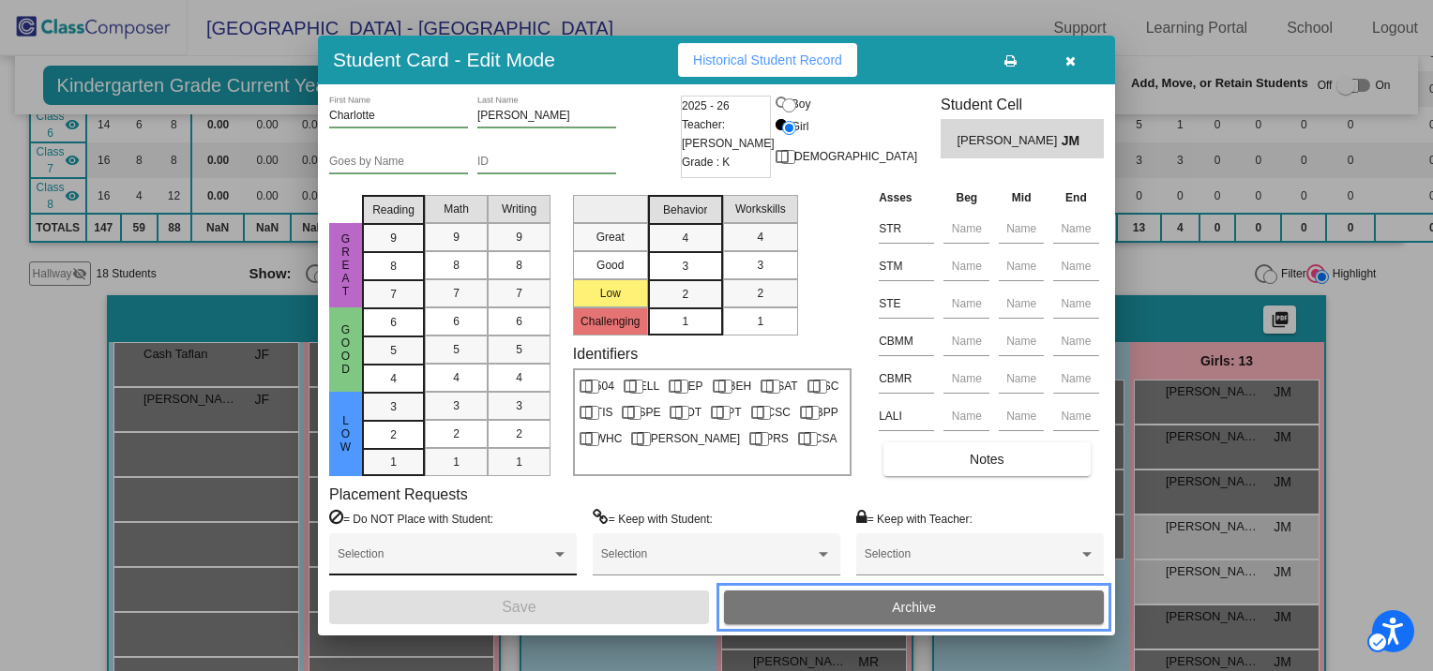
drag, startPoint x: 889, startPoint y: 609, endPoint x: 548, endPoint y: 551, distance: 346.1
drag, startPoint x: 548, startPoint y: 551, endPoint x: 1073, endPoint y: 63, distance: 717.3
click at [1073, 63] on icon "Carousel Slide Picker" at bounding box center [1070, 60] width 10 height 13
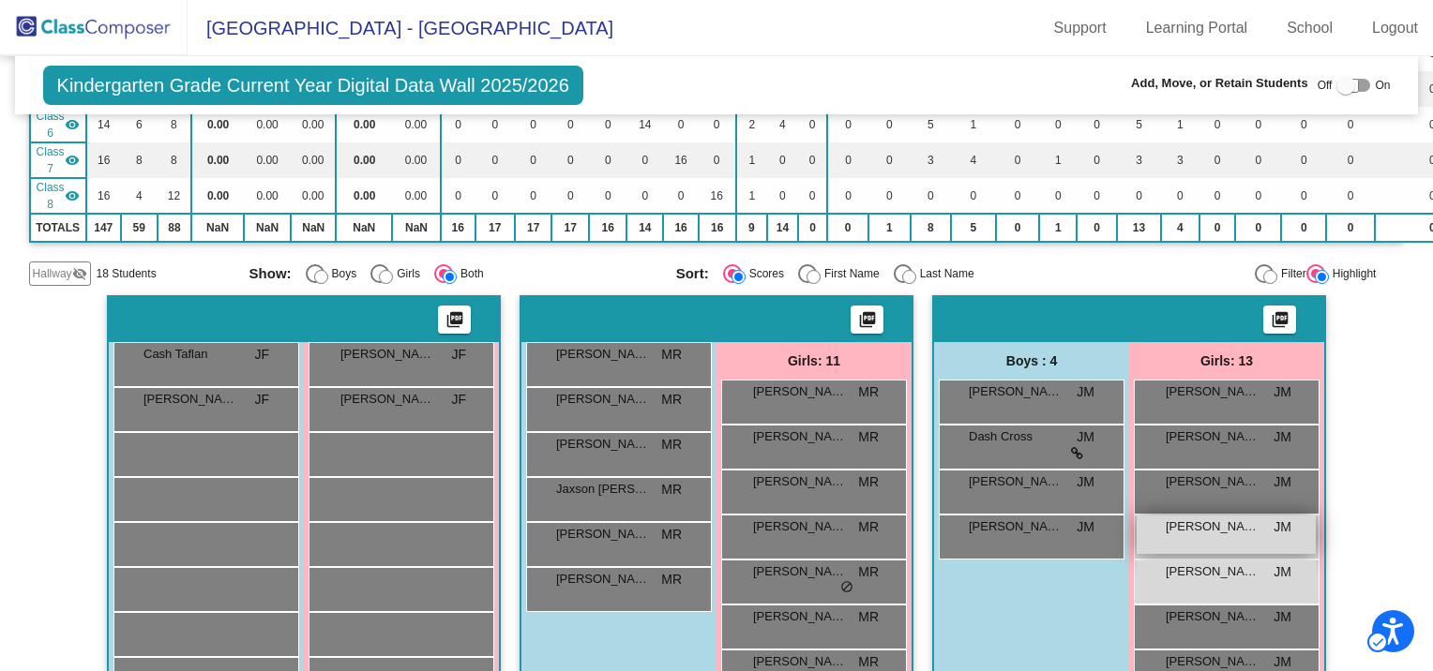
click at [1204, 524] on span "[PERSON_NAME]" at bounding box center [1213, 527] width 94 height 19
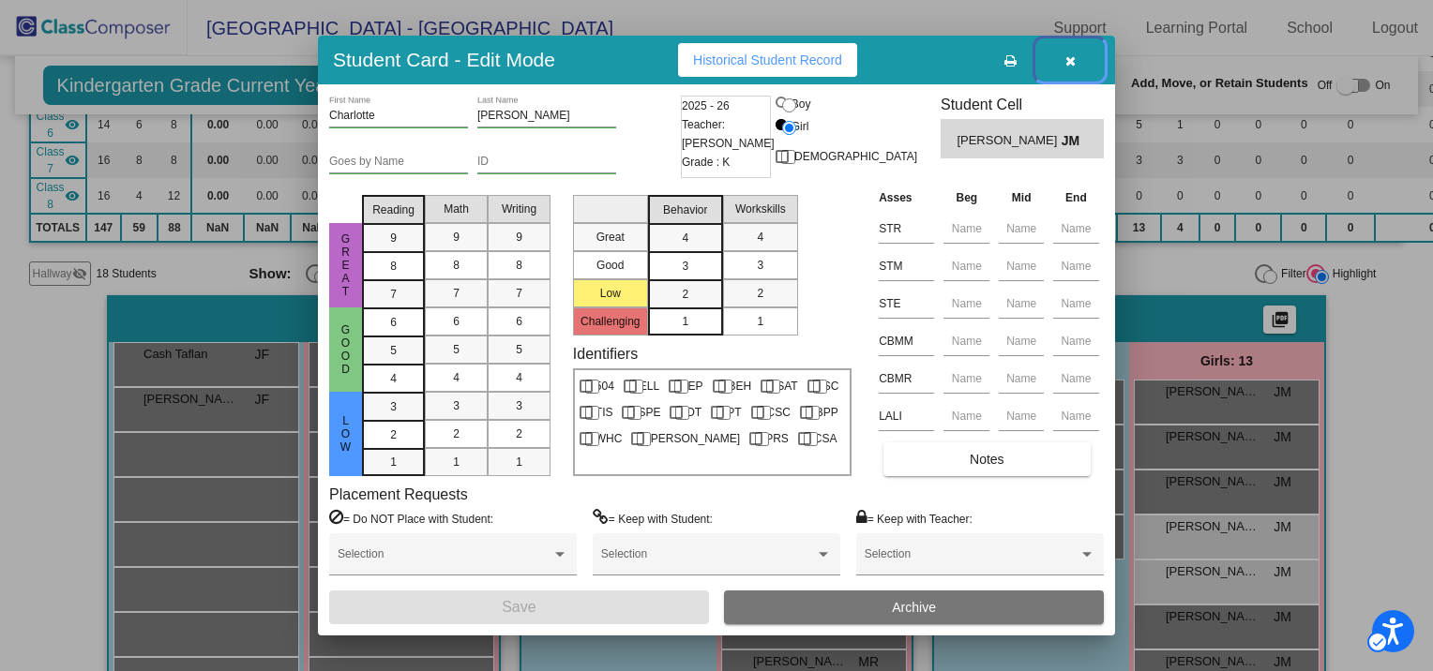
click at [1065, 53] on span "Carousel Slide Picker" at bounding box center [1070, 60] width 10 height 15
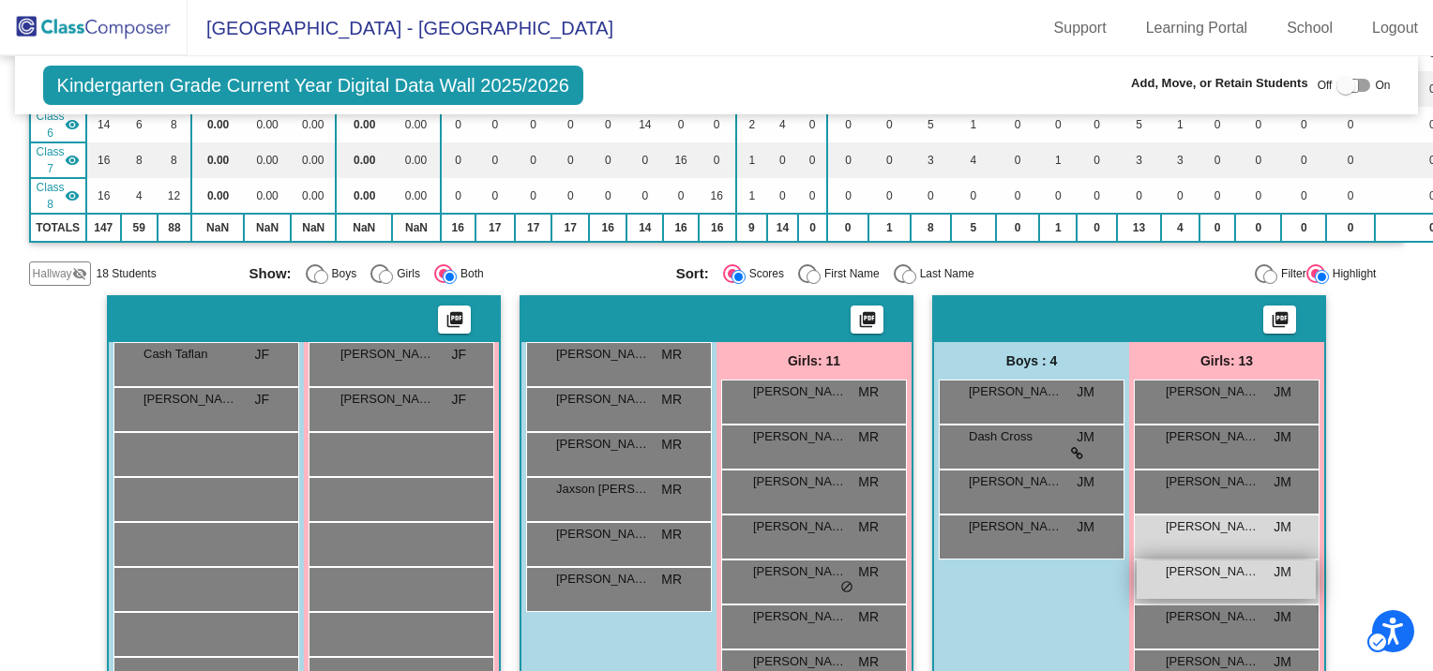
click at [1200, 570] on span "[PERSON_NAME]" at bounding box center [1213, 572] width 94 height 19
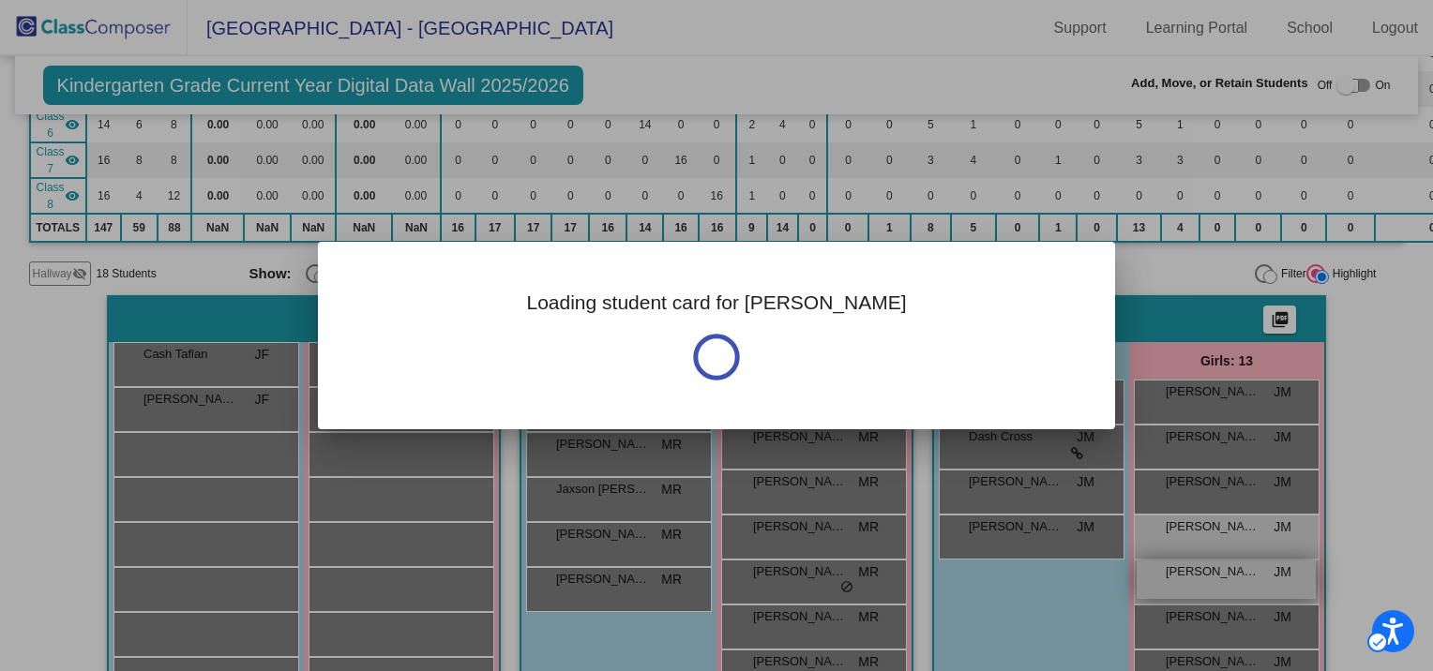
click at [1200, 570] on div at bounding box center [716, 335] width 1433 height 671
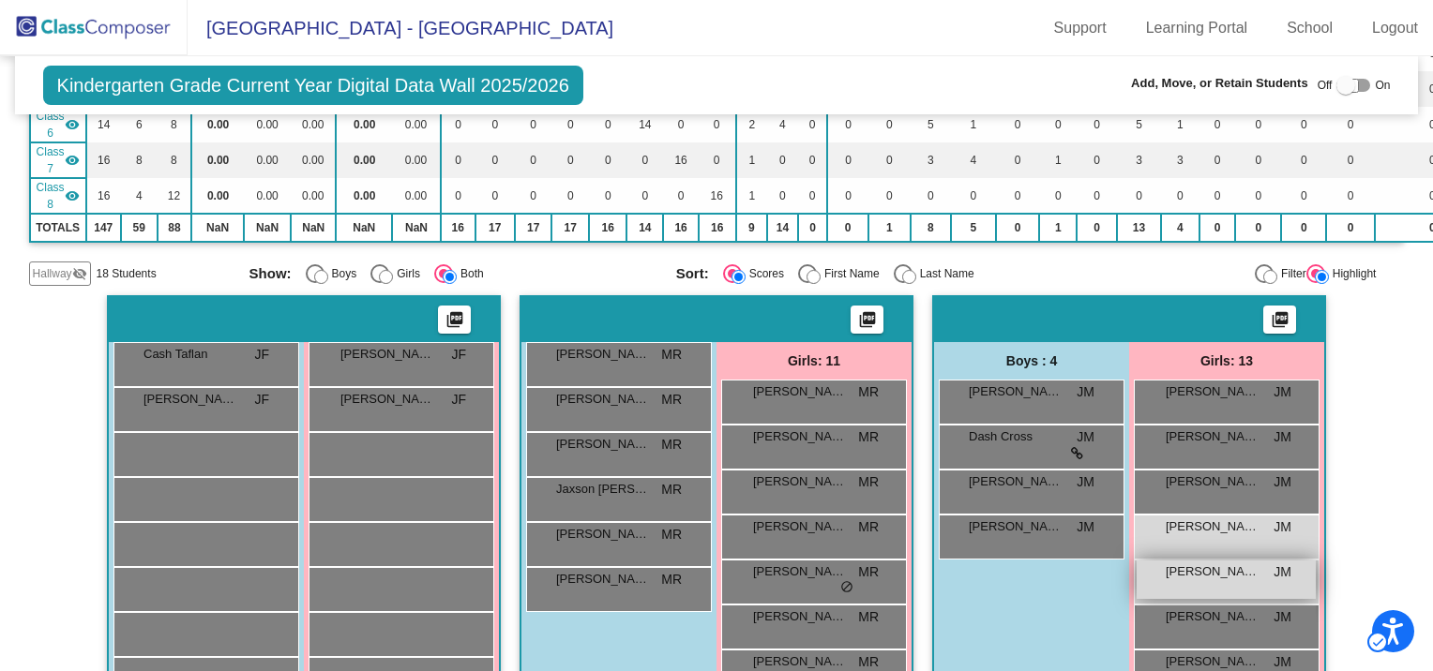
click at [1274, 563] on span "JM" at bounding box center [1283, 573] width 18 height 20
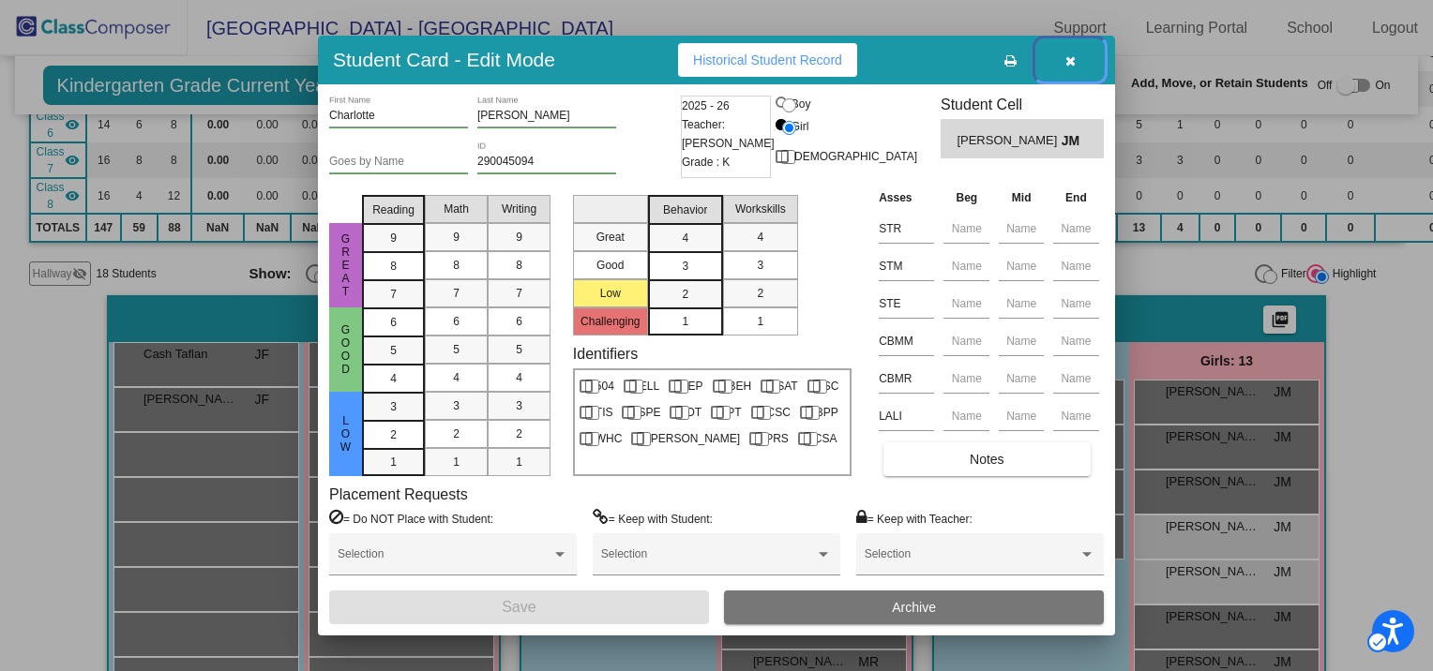
click at [1074, 64] on icon "button" at bounding box center [1070, 60] width 10 height 13
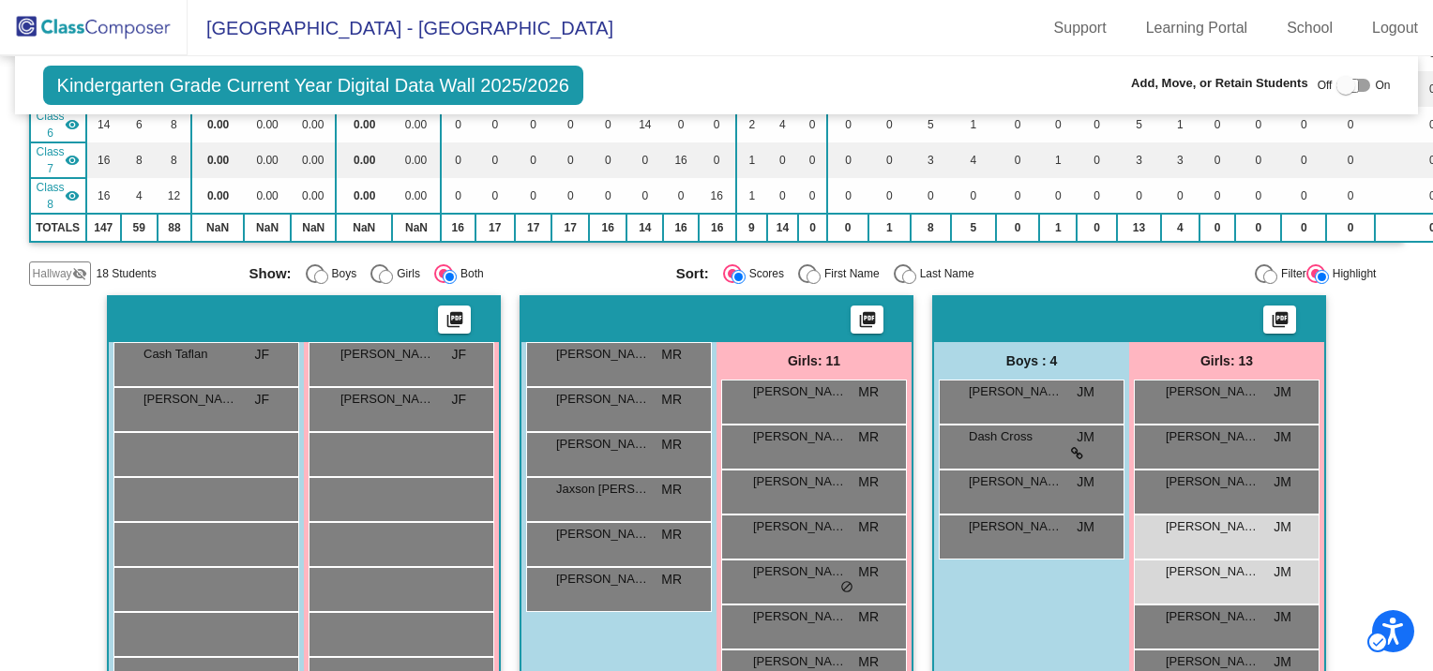
click at [1067, 57] on div "Kindergarten Grade Current Year Digital Data Wall 2025/2026 Add, Move, or Retai…" at bounding box center [717, 85] width 1404 height 58
click at [1185, 525] on span "[PERSON_NAME]" at bounding box center [1213, 527] width 94 height 19
click at [1183, 531] on div "Charlotte Kessler JM lock do_not_disturb_alt" at bounding box center [1226, 535] width 179 height 38
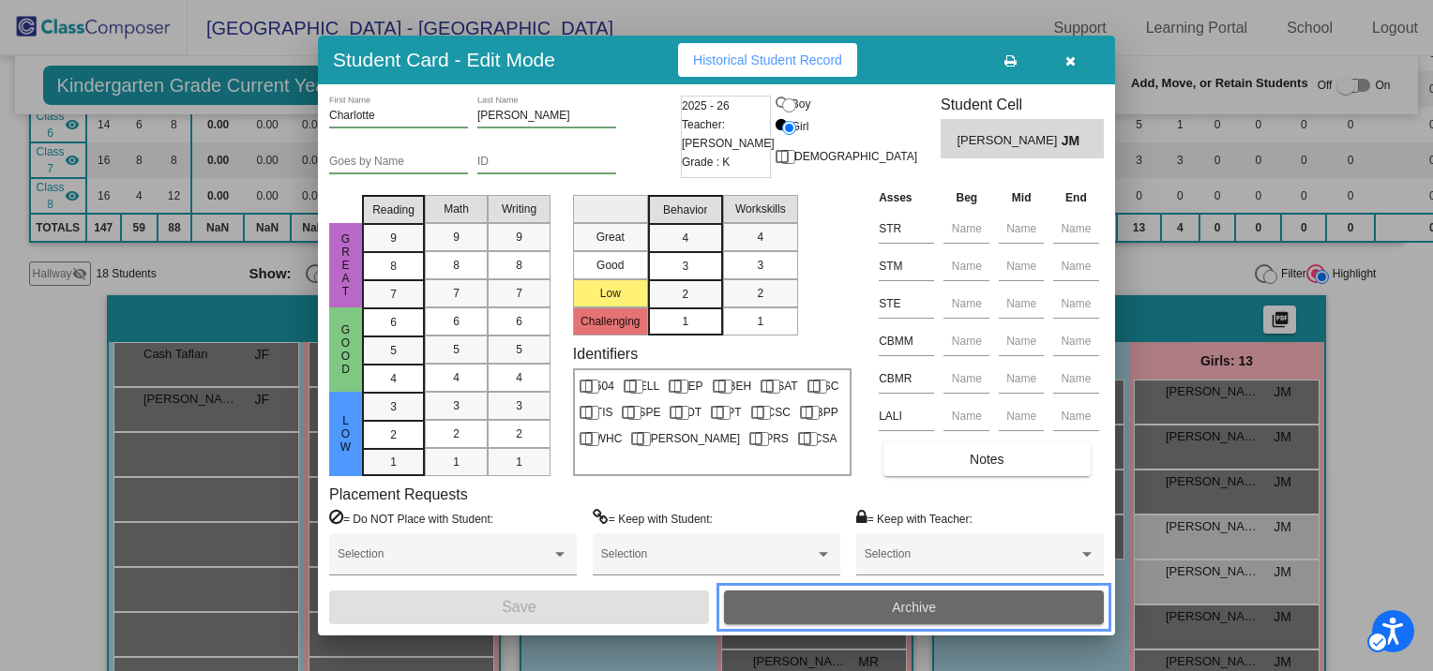
click at [898, 603] on span "Archive" at bounding box center [914, 607] width 44 height 15
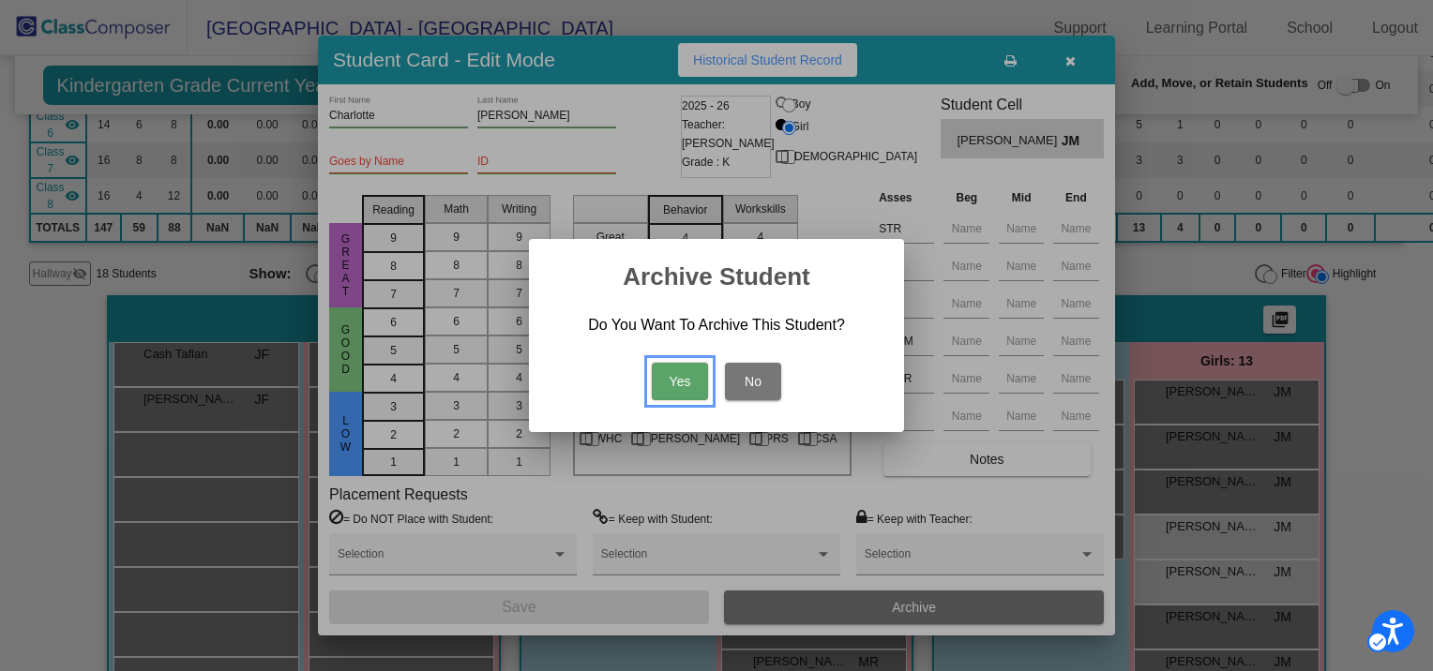
click at [698, 373] on button "Yes" at bounding box center [680, 382] width 56 height 38
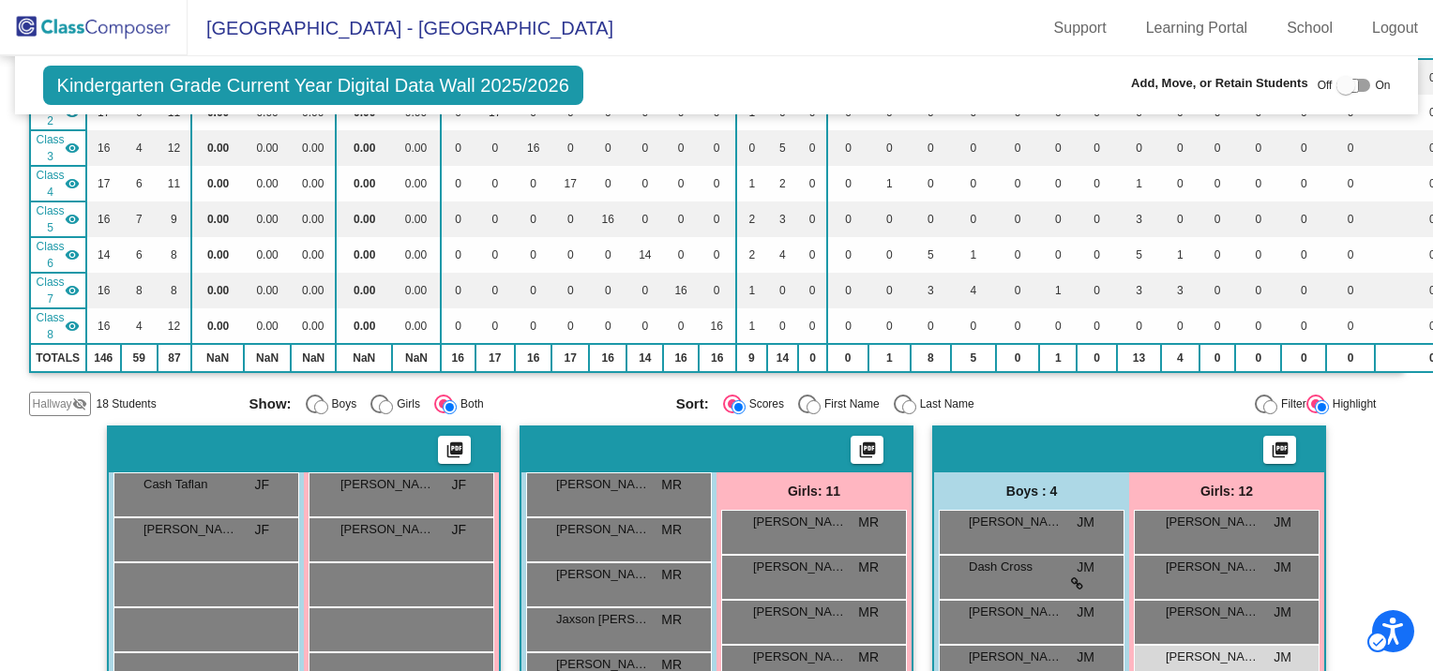
scroll to position [188, 0]
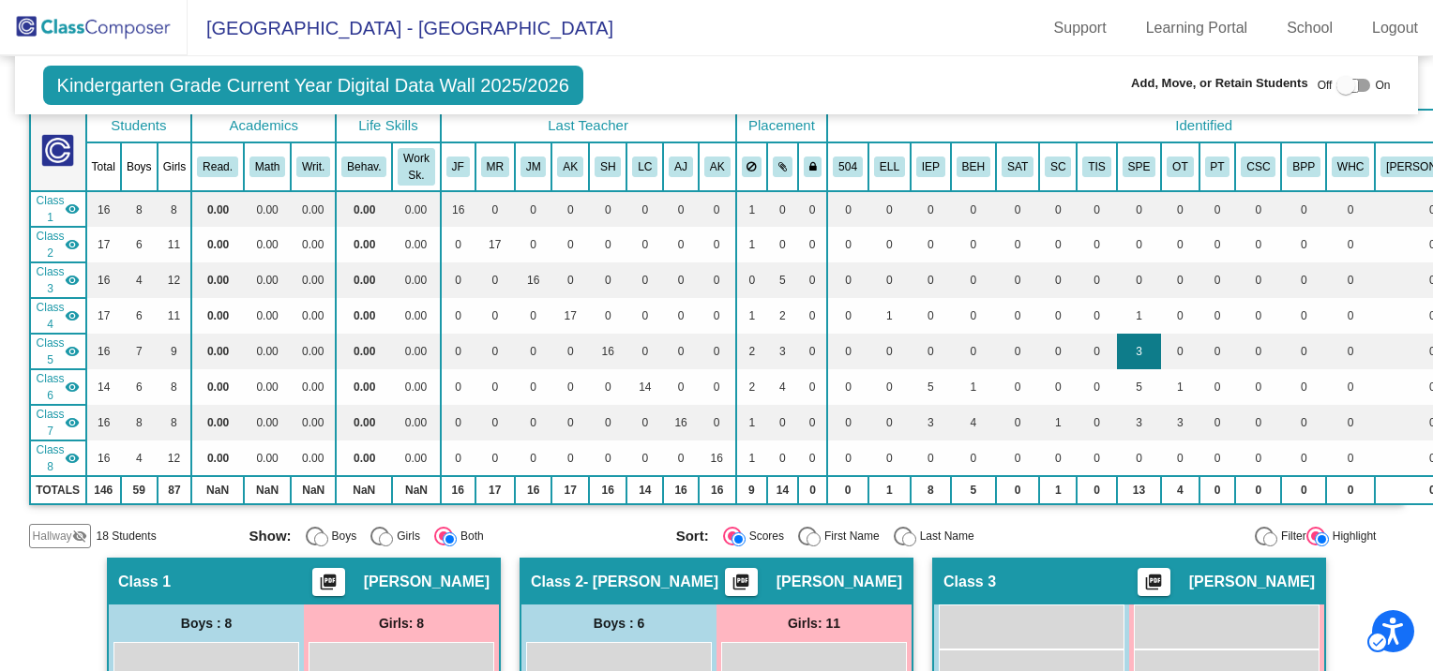
scroll to position [94, 0]
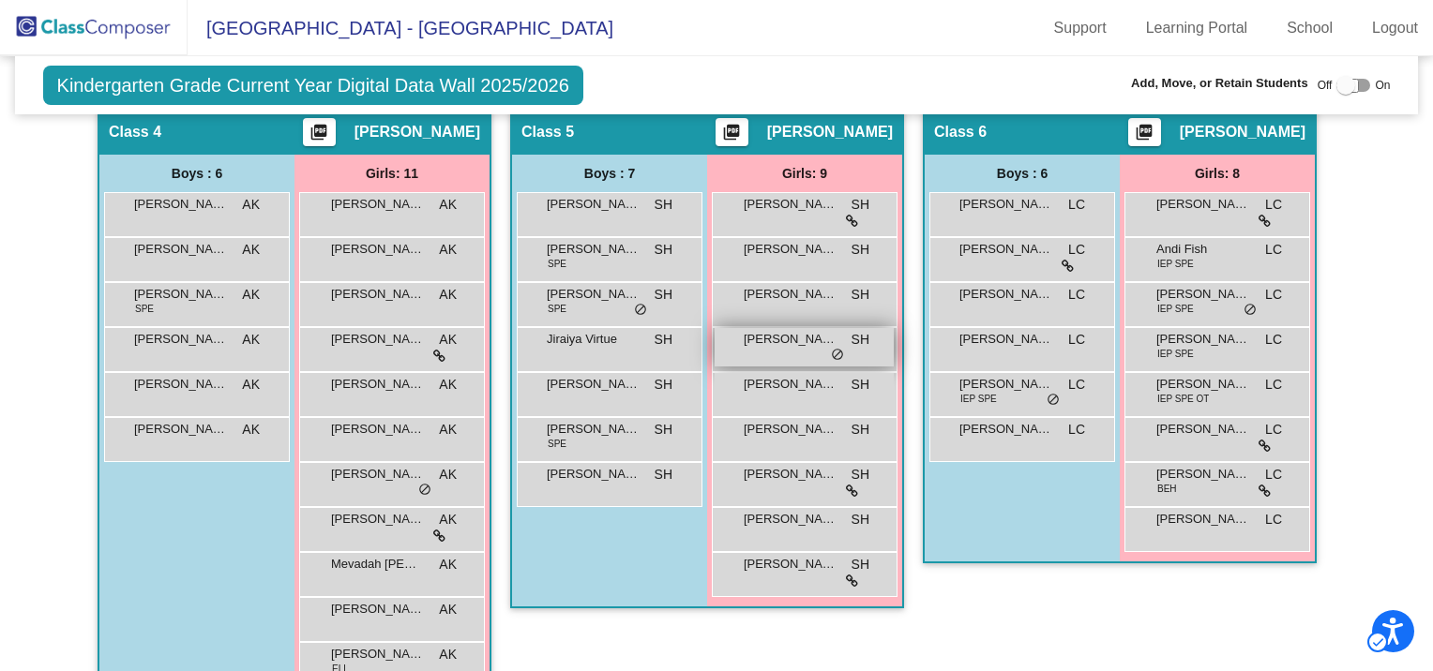
scroll to position [1219, 0]
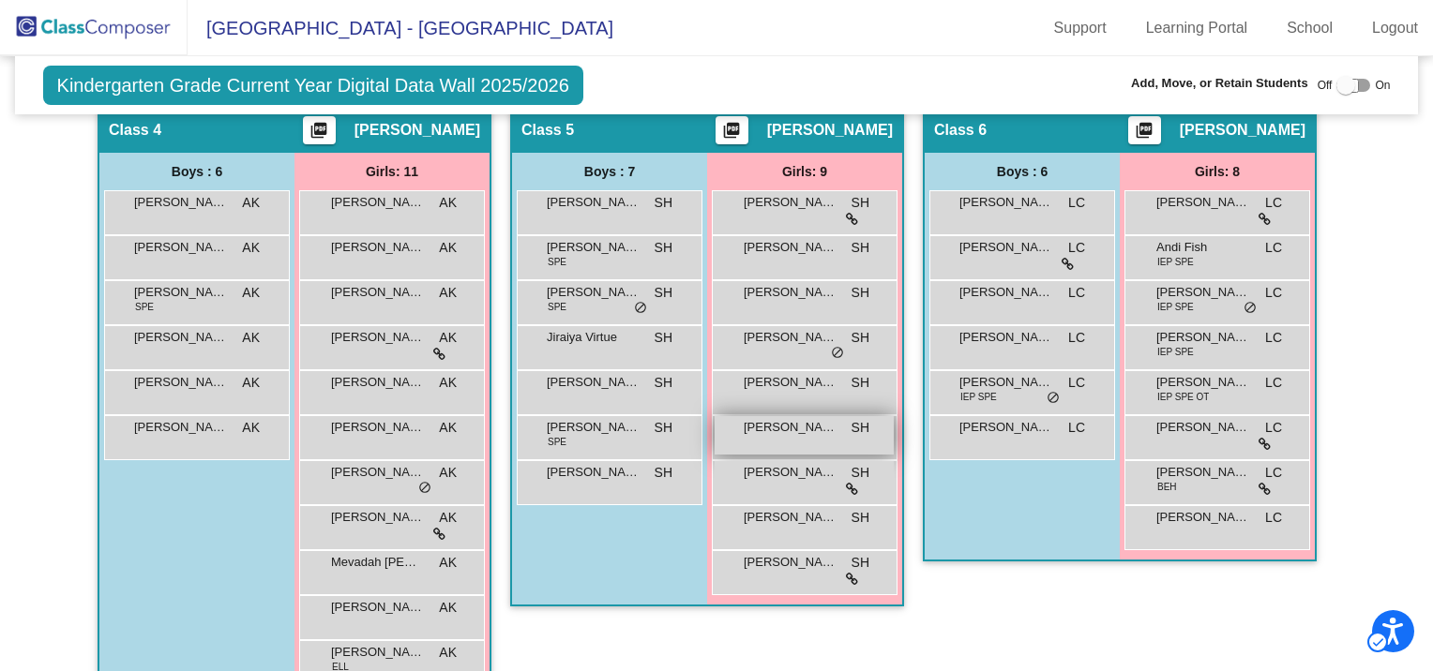
click at [761, 430] on div "[PERSON_NAME] lock do_not_disturb_alt" at bounding box center [804, 435] width 179 height 38
click at [1337, 83] on div at bounding box center [1345, 85] width 19 height 19
checkbox input "true"
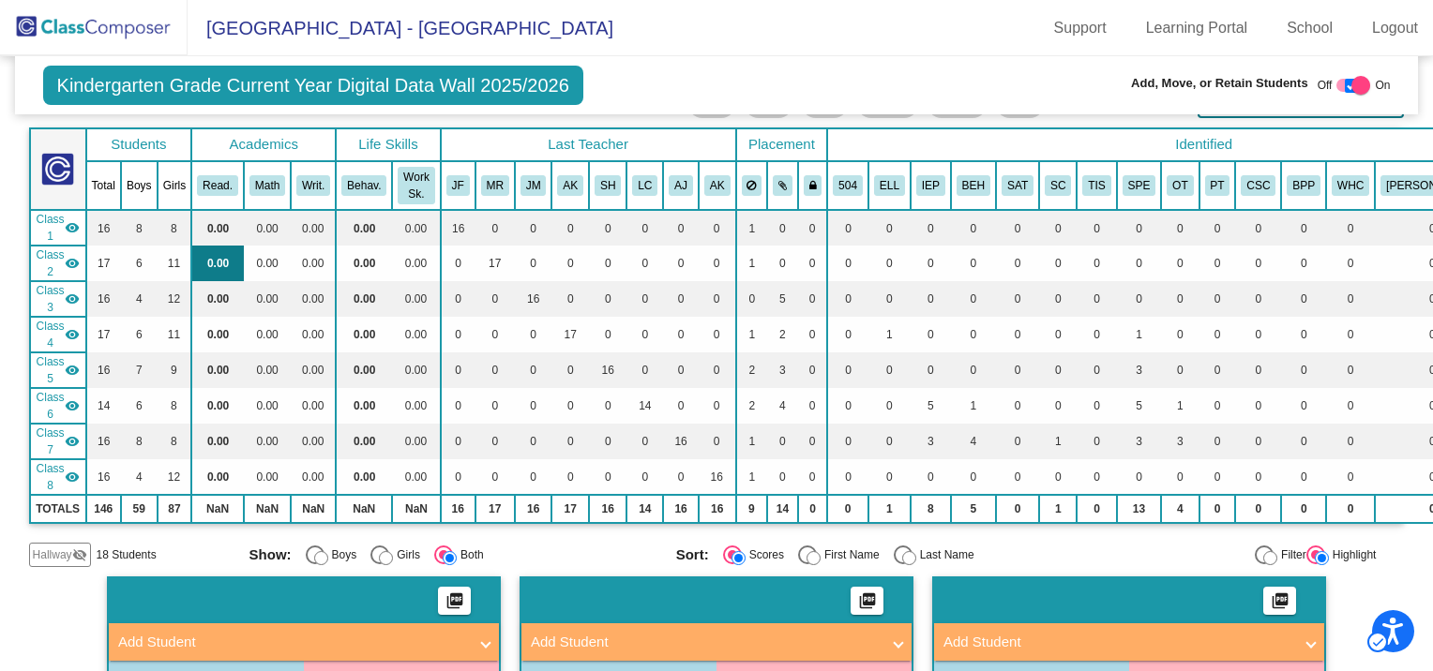
scroll to position [0, 0]
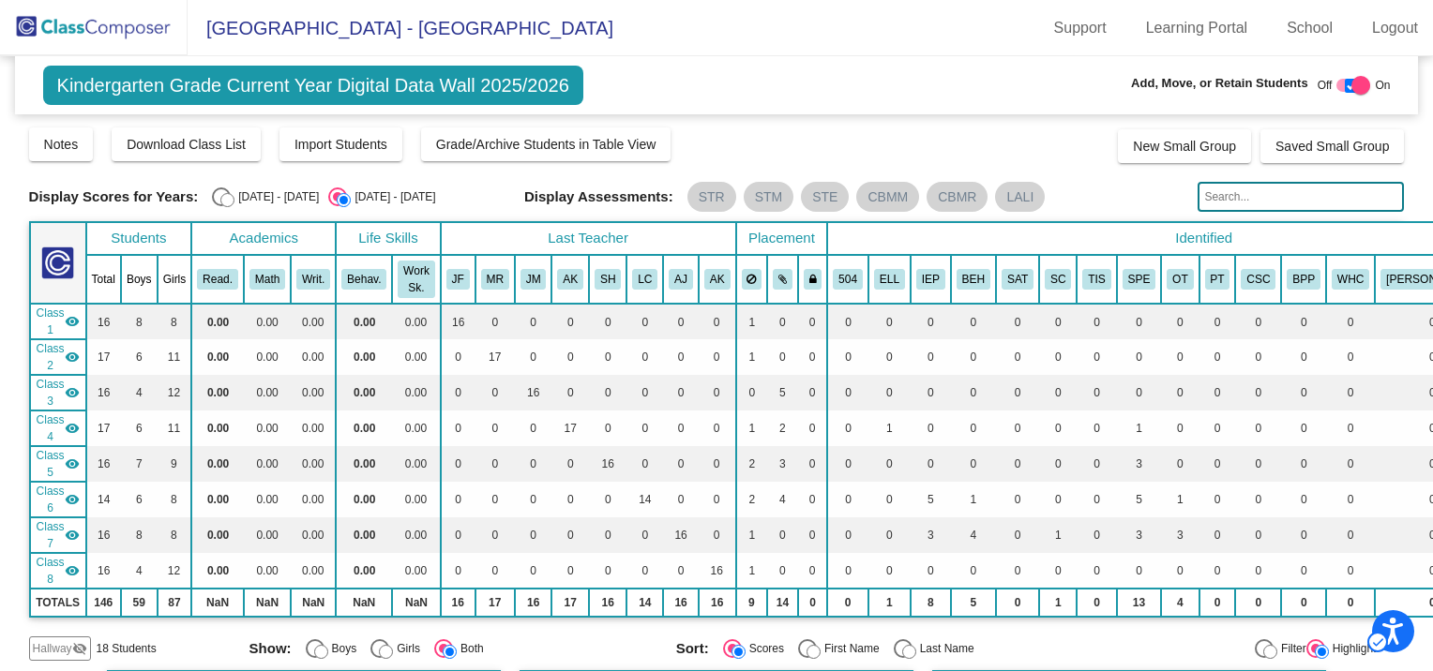
click at [72, 311] on div "Class 1 visibility" at bounding box center [58, 322] width 43 height 34
click at [65, 355] on mat-icon "visibility" at bounding box center [72, 357] width 15 height 15
click at [60, 396] on span "Class 3" at bounding box center [51, 393] width 28 height 34
click at [60, 565] on span "Class 8" at bounding box center [51, 571] width 28 height 34
click at [65, 529] on mat-icon "visibility" at bounding box center [72, 535] width 15 height 15
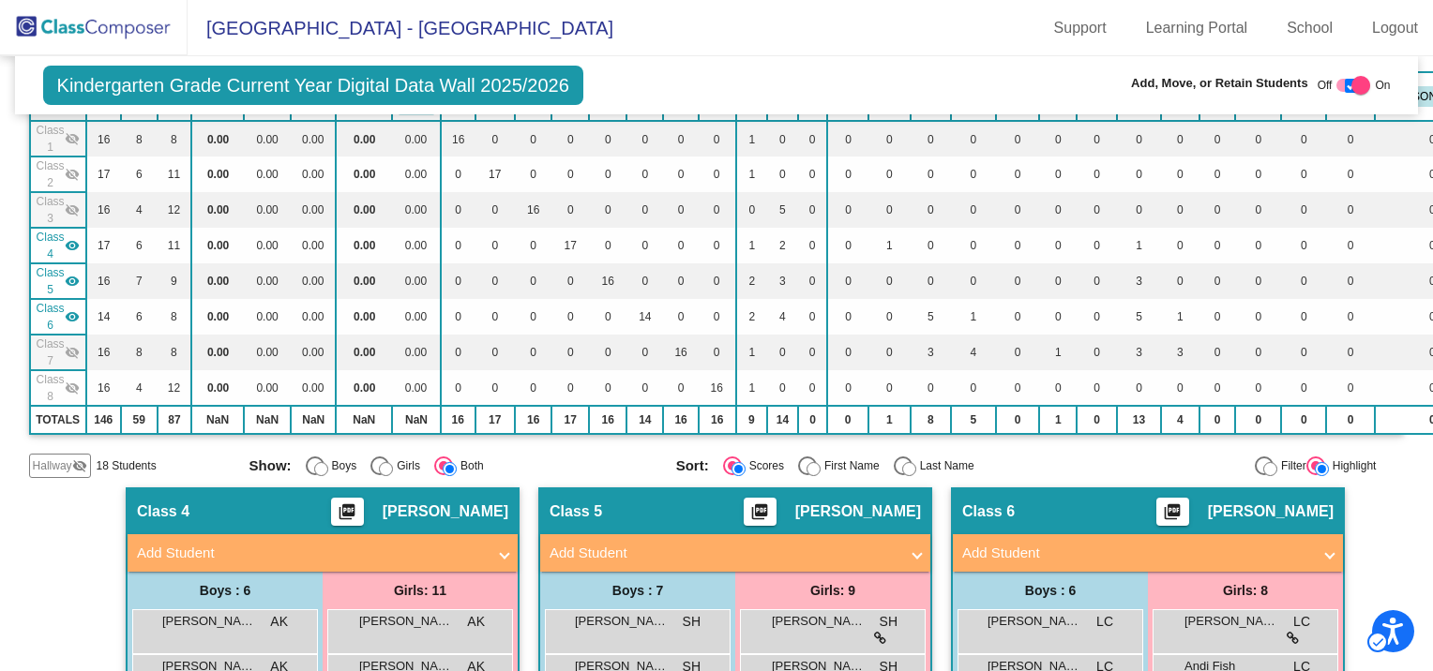
scroll to position [188, 0]
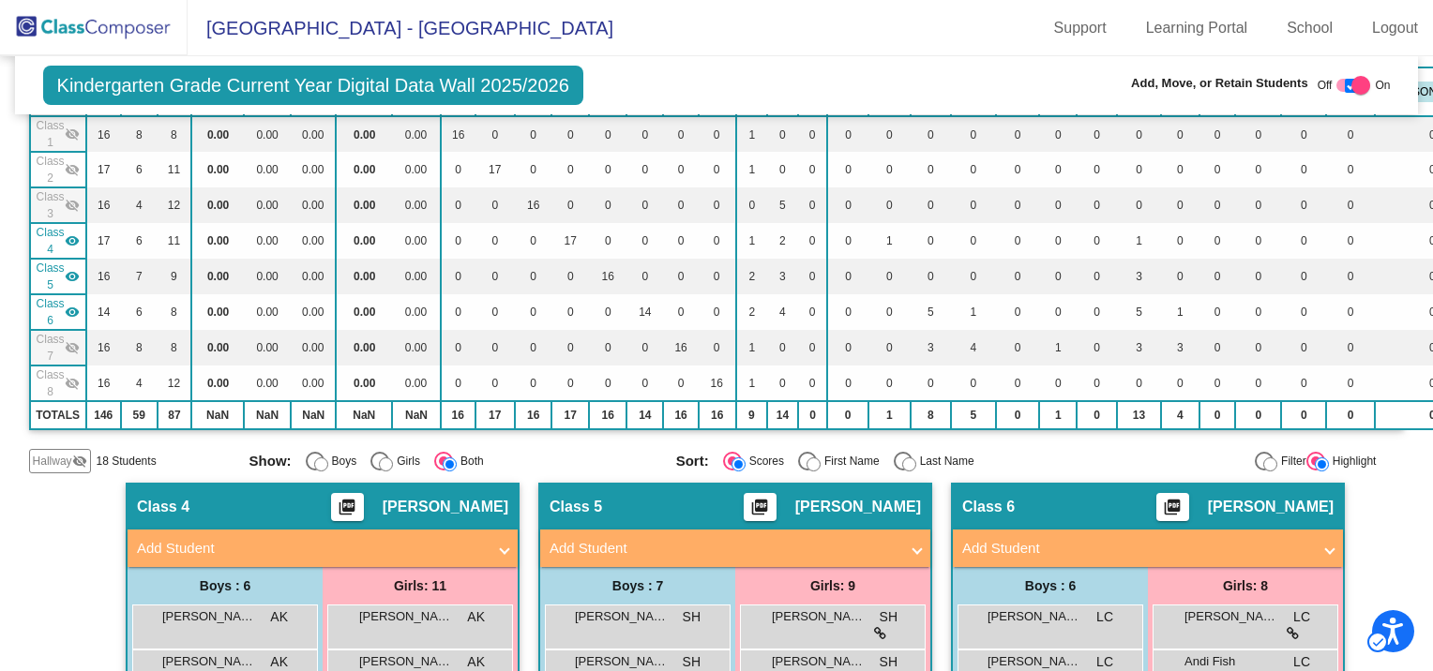
click at [80, 459] on mat-icon "visibility_off" at bounding box center [79, 461] width 15 height 15
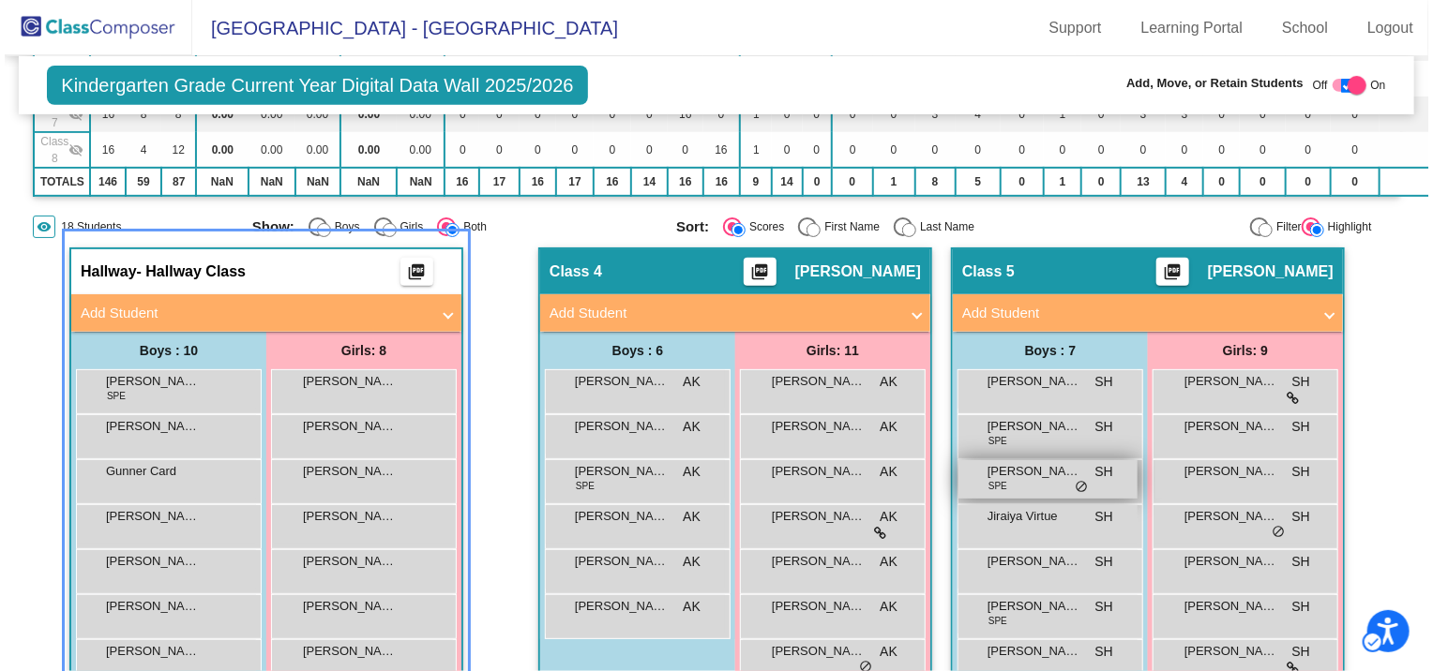
scroll to position [515, 0]
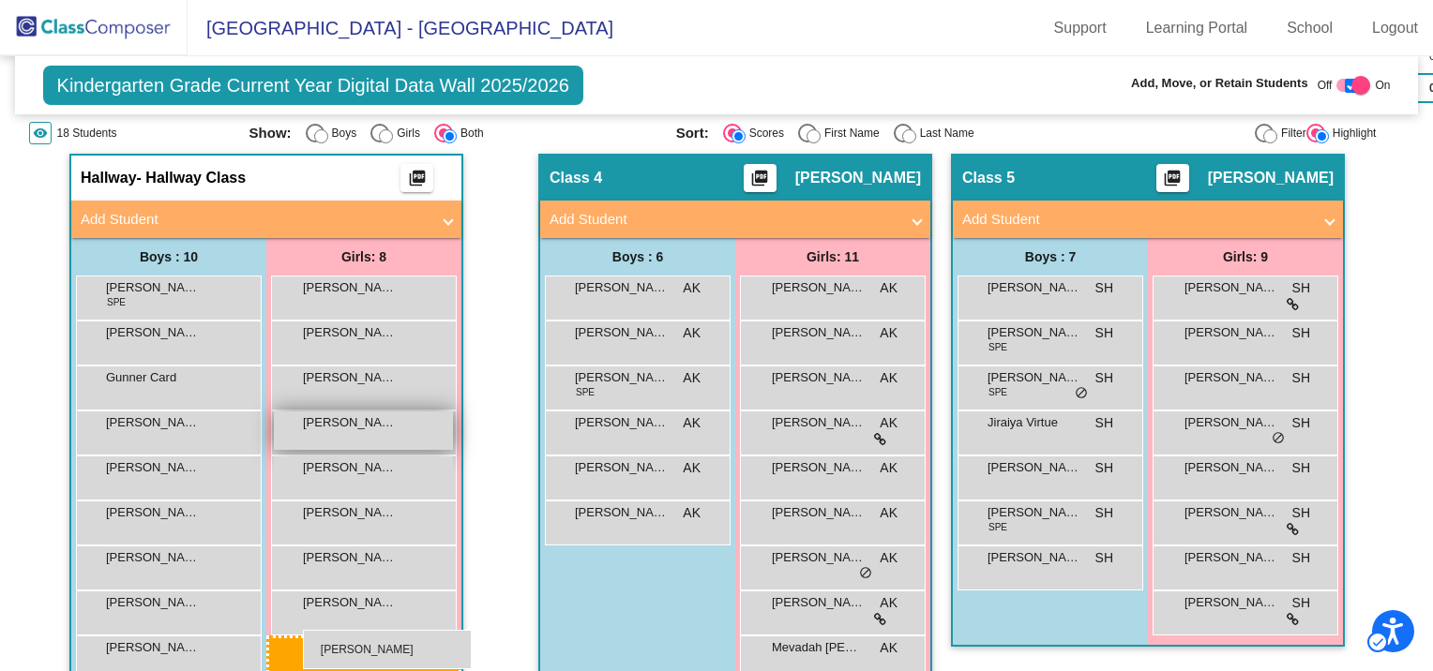
drag, startPoint x: 1207, startPoint y: 518, endPoint x: 397, endPoint y: 418, distance: 816.3
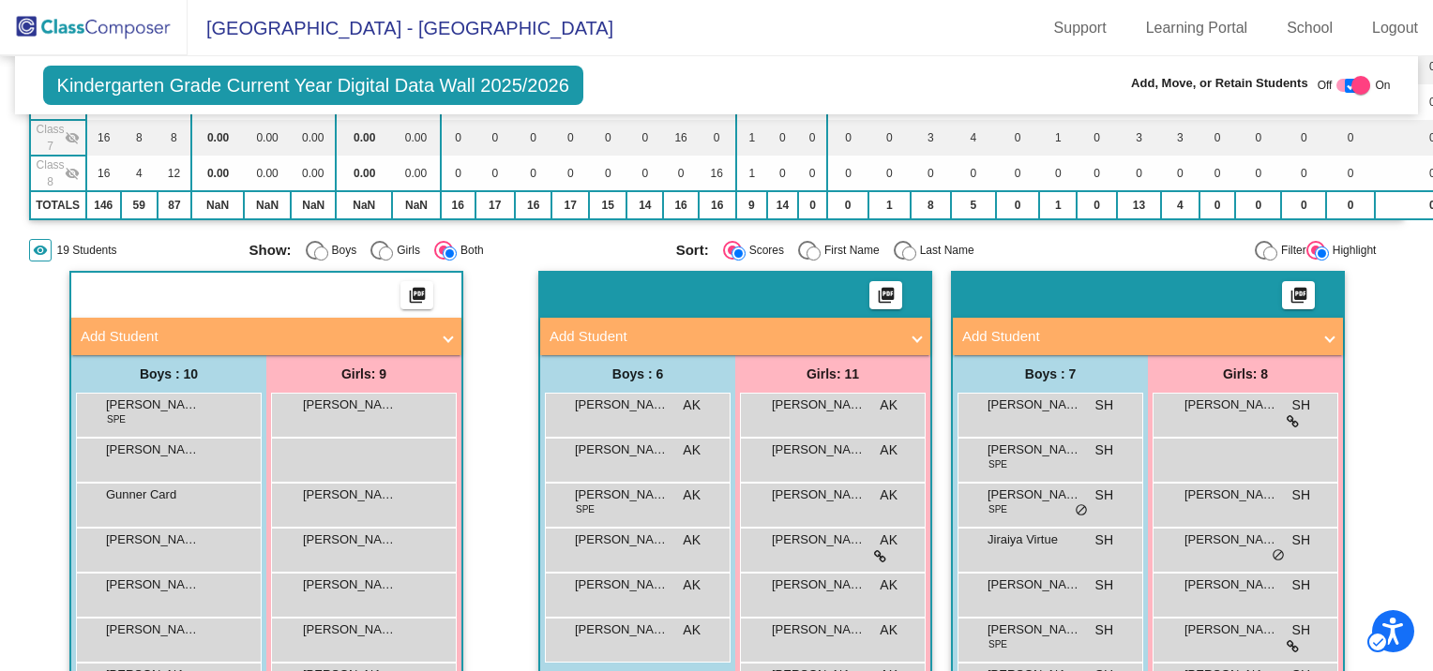
scroll to position [140, 0]
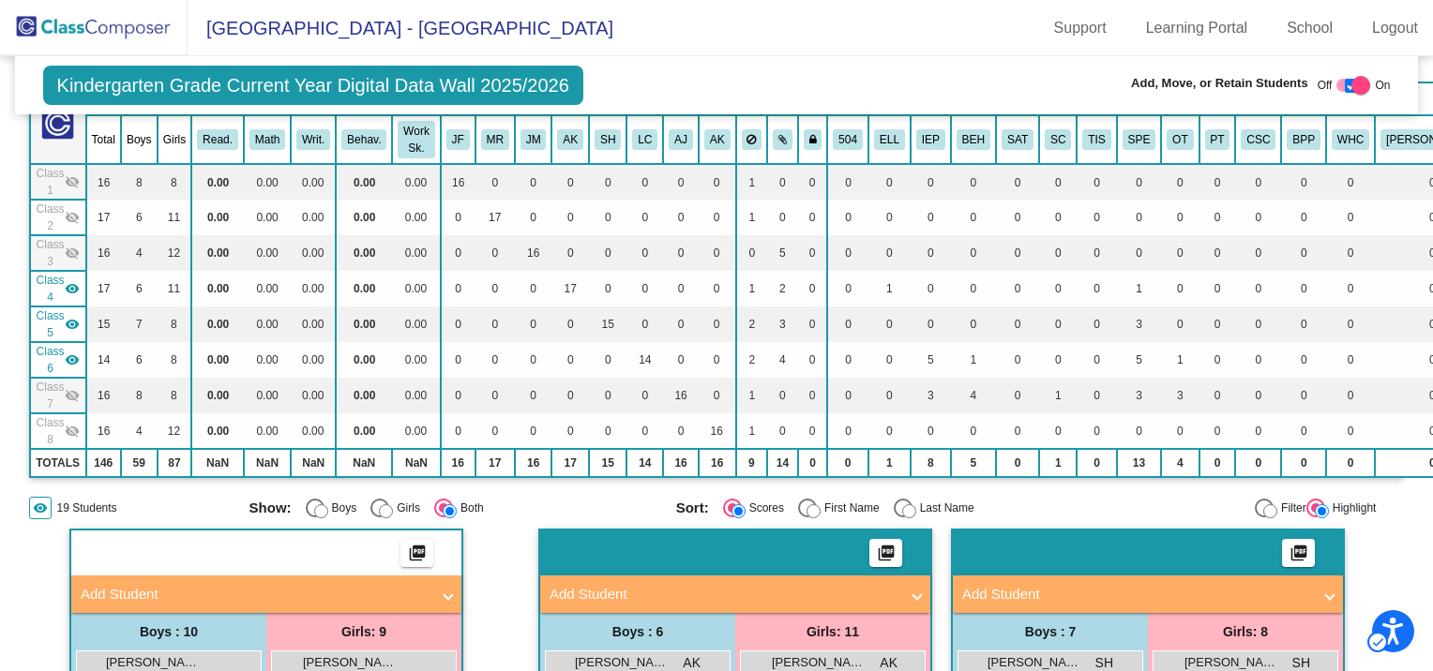
click at [65, 249] on mat-icon "visibility_off" at bounding box center [72, 253] width 15 height 15
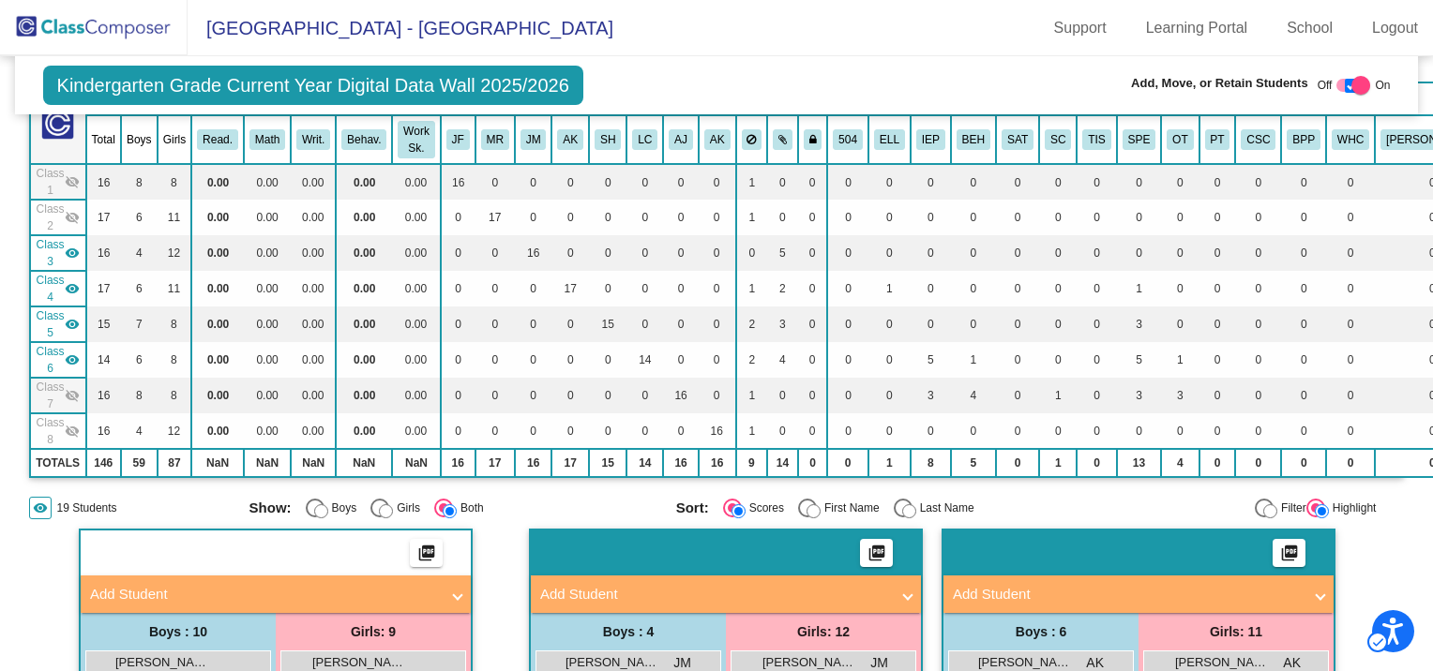
click at [69, 217] on mat-icon "visibility_off" at bounding box center [72, 217] width 15 height 15
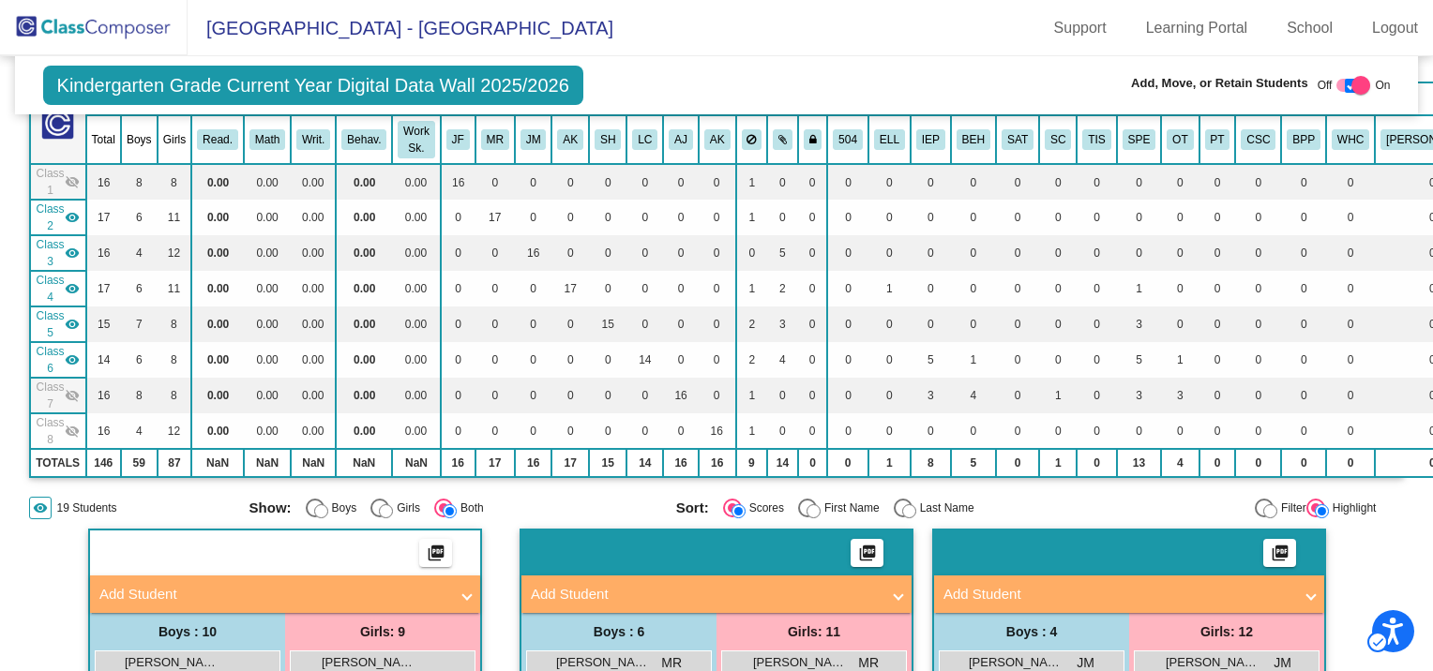
click at [73, 176] on mat-icon "visibility_off" at bounding box center [72, 181] width 15 height 15
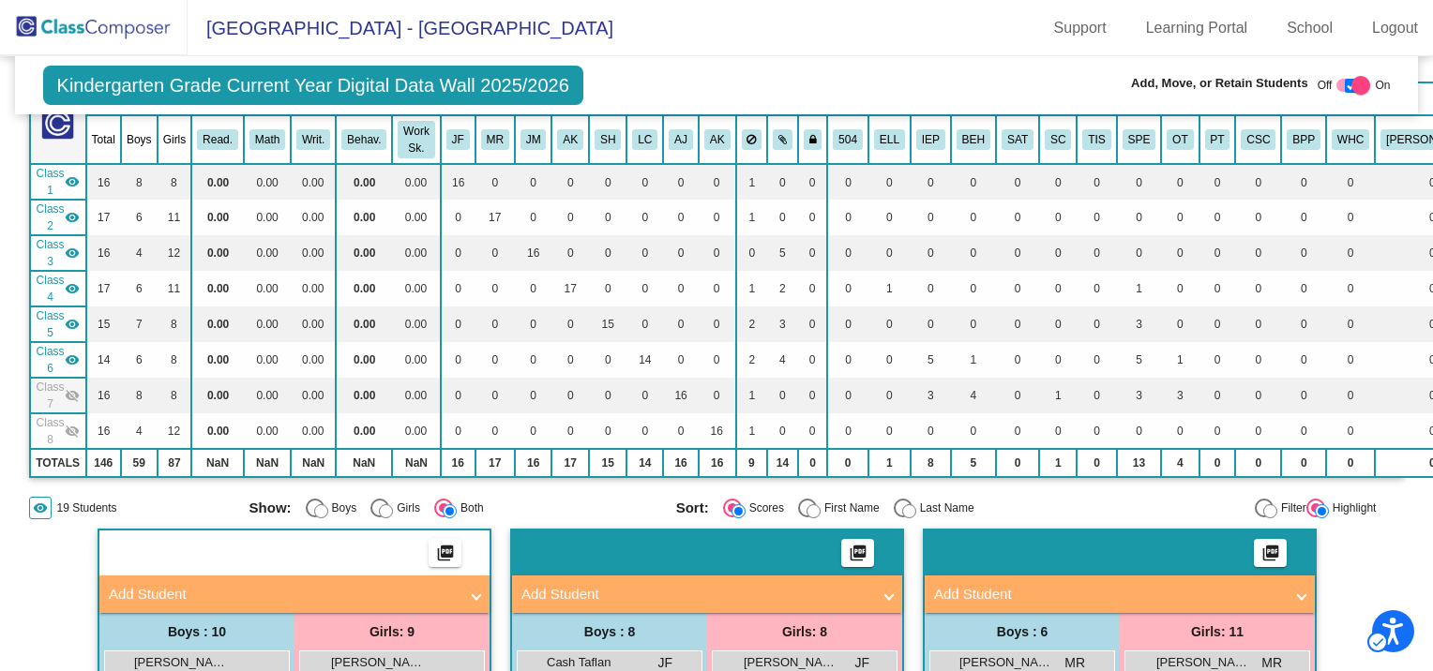
click at [68, 388] on mat-icon "visibility_off" at bounding box center [72, 395] width 15 height 15
click at [68, 424] on mat-icon "visibility_off" at bounding box center [72, 431] width 15 height 15
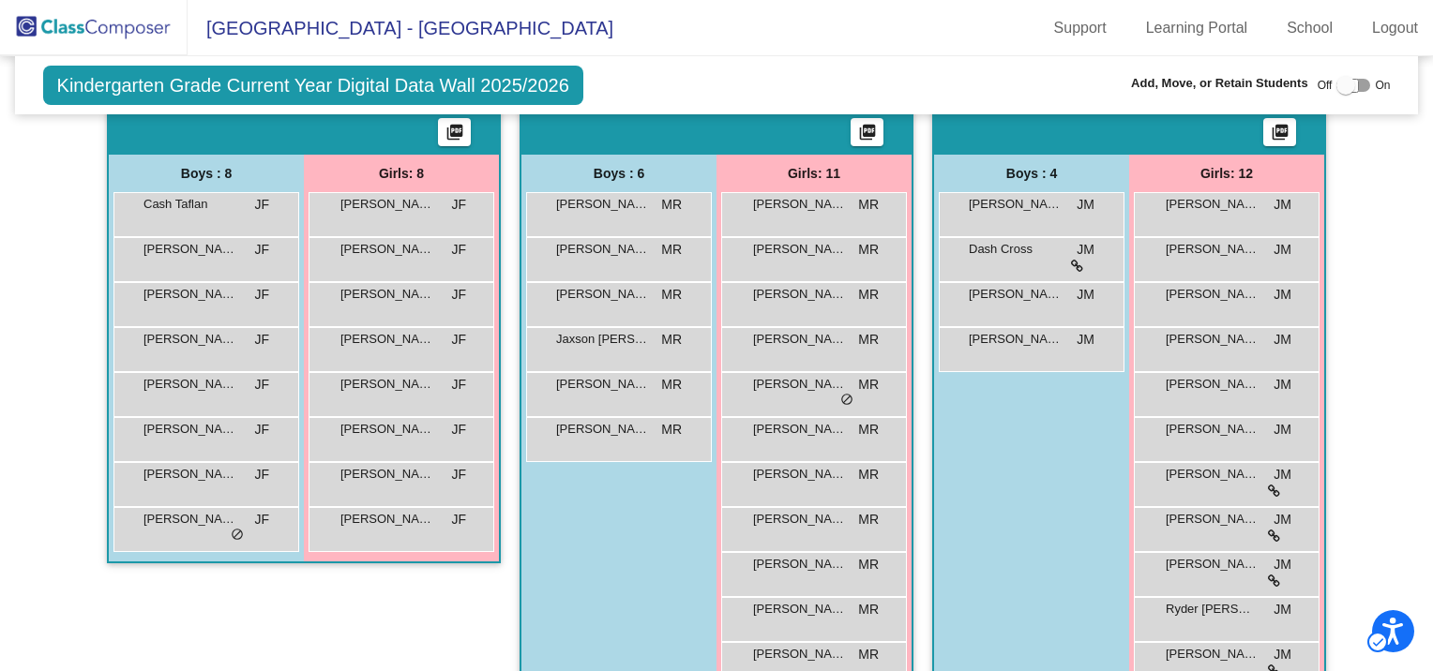
scroll to position [469, 0]
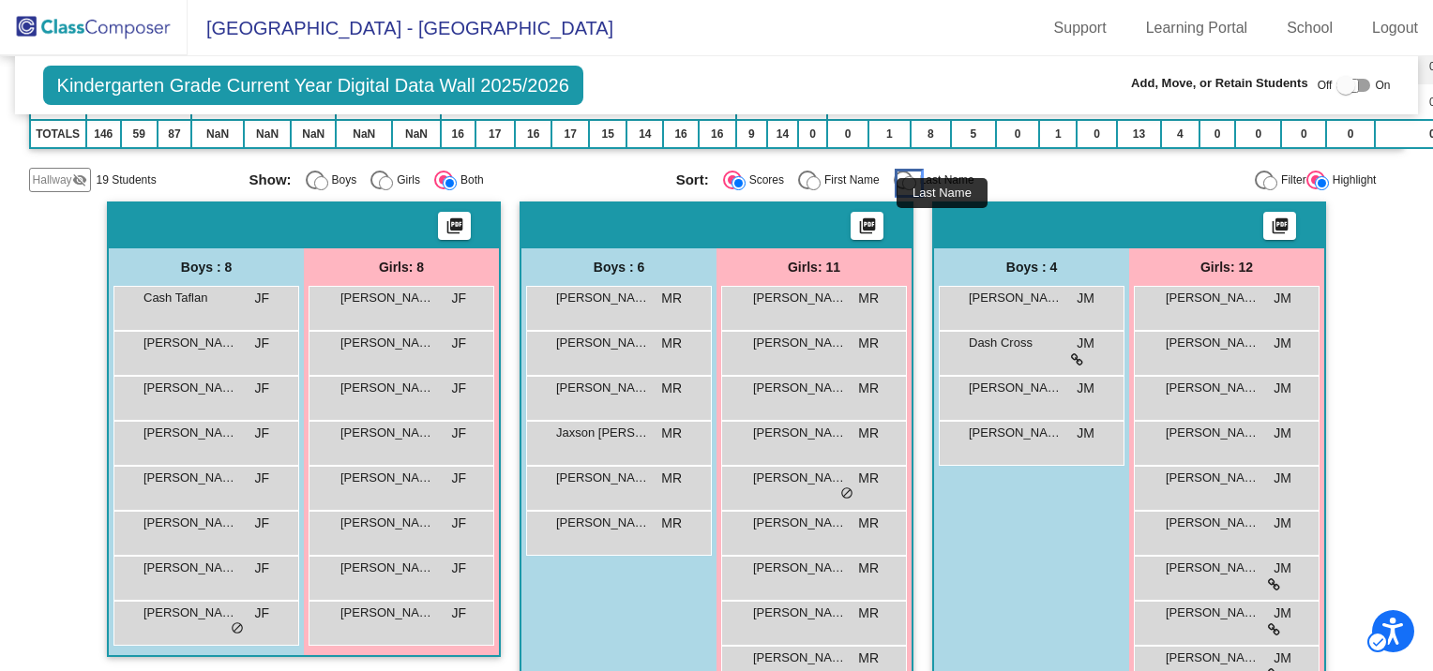
click at [902, 176] on input "Last Name" at bounding box center [909, 183] width 14 height 14
radio input "true"
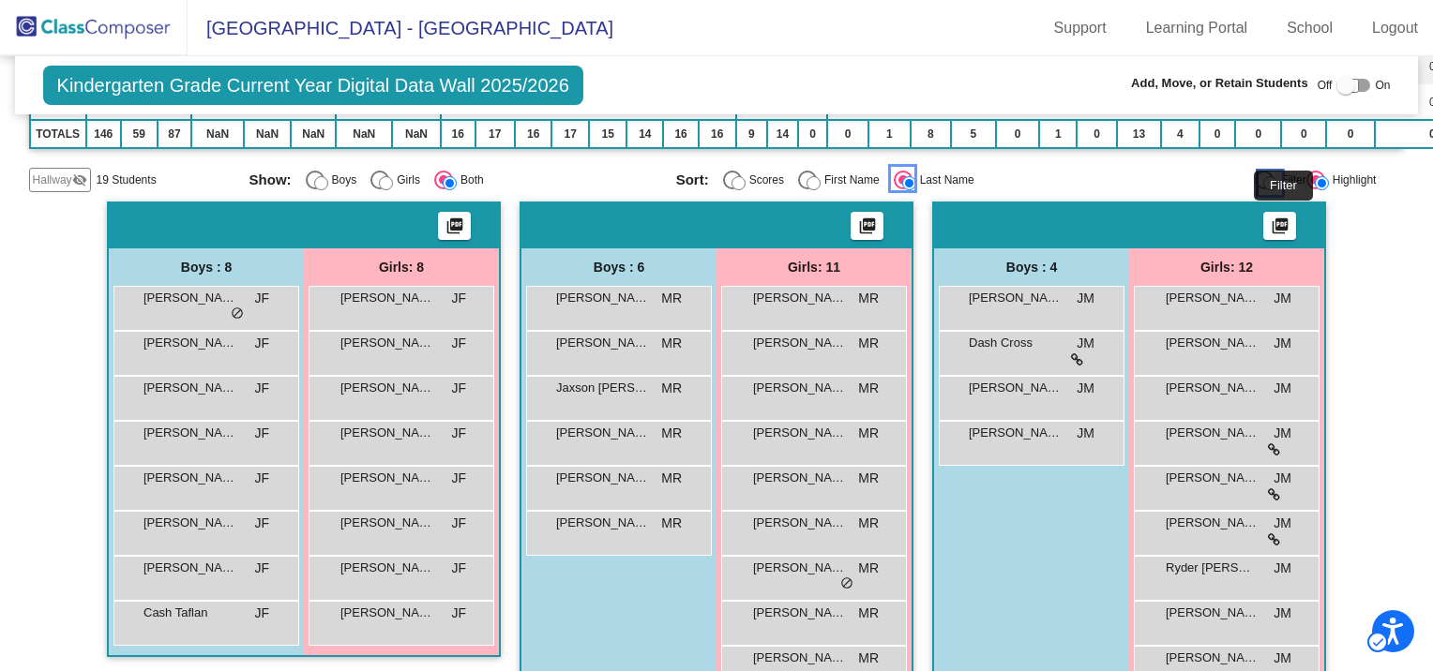
click at [1263, 176] on input "Filter" at bounding box center [1270, 183] width 14 height 14
radio input "true"
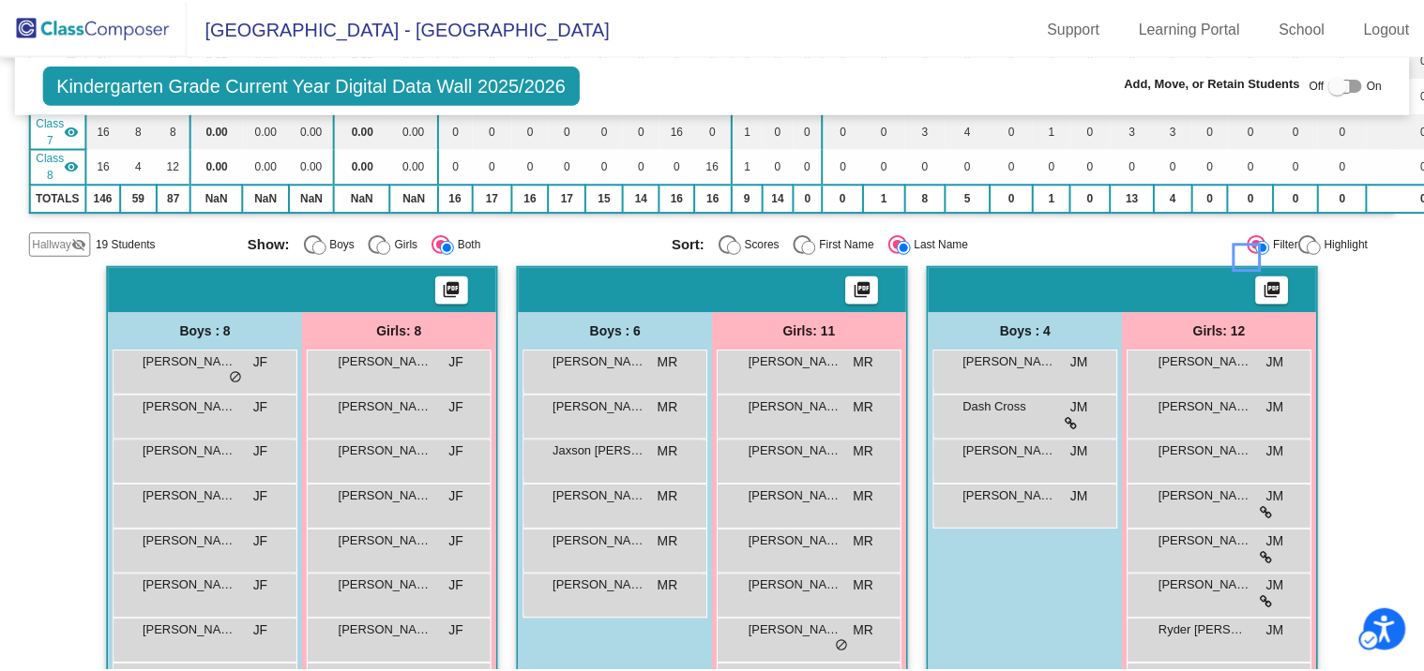
scroll to position [375, 0]
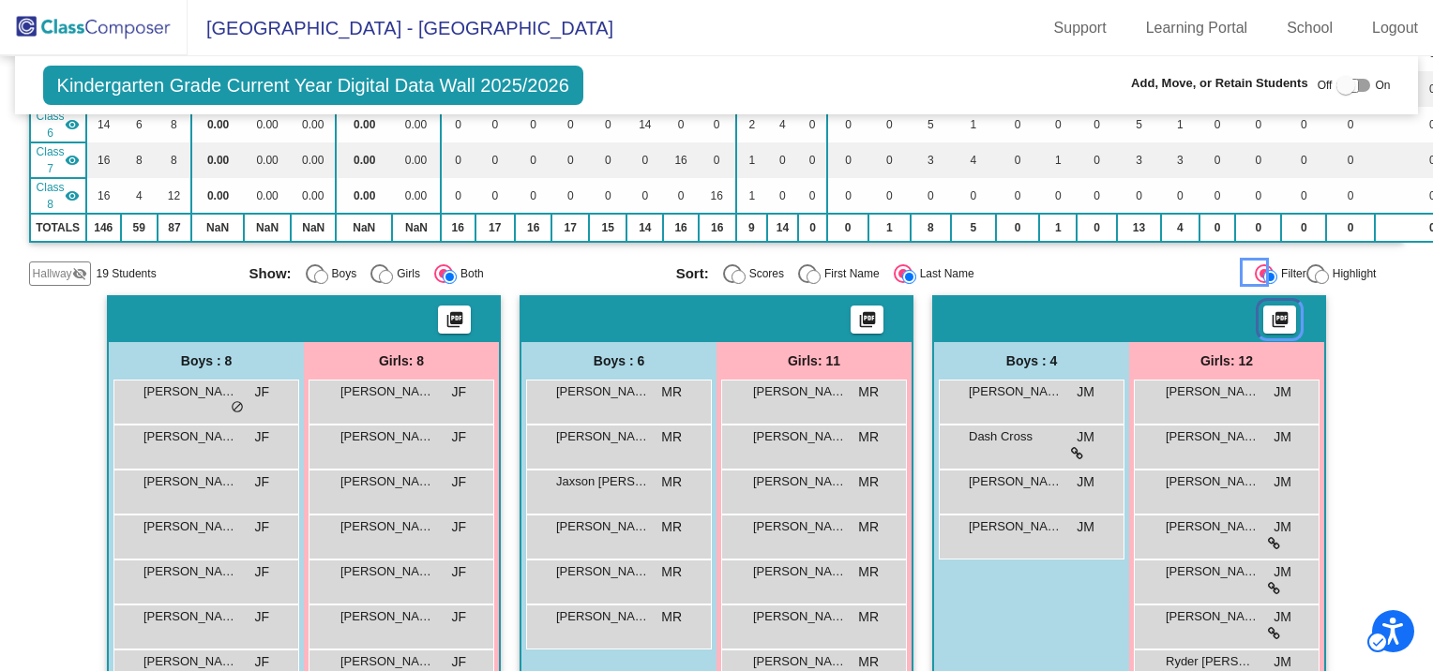
click at [1275, 312] on mat-icon "picture_as_pdf" at bounding box center [1280, 323] width 23 height 26
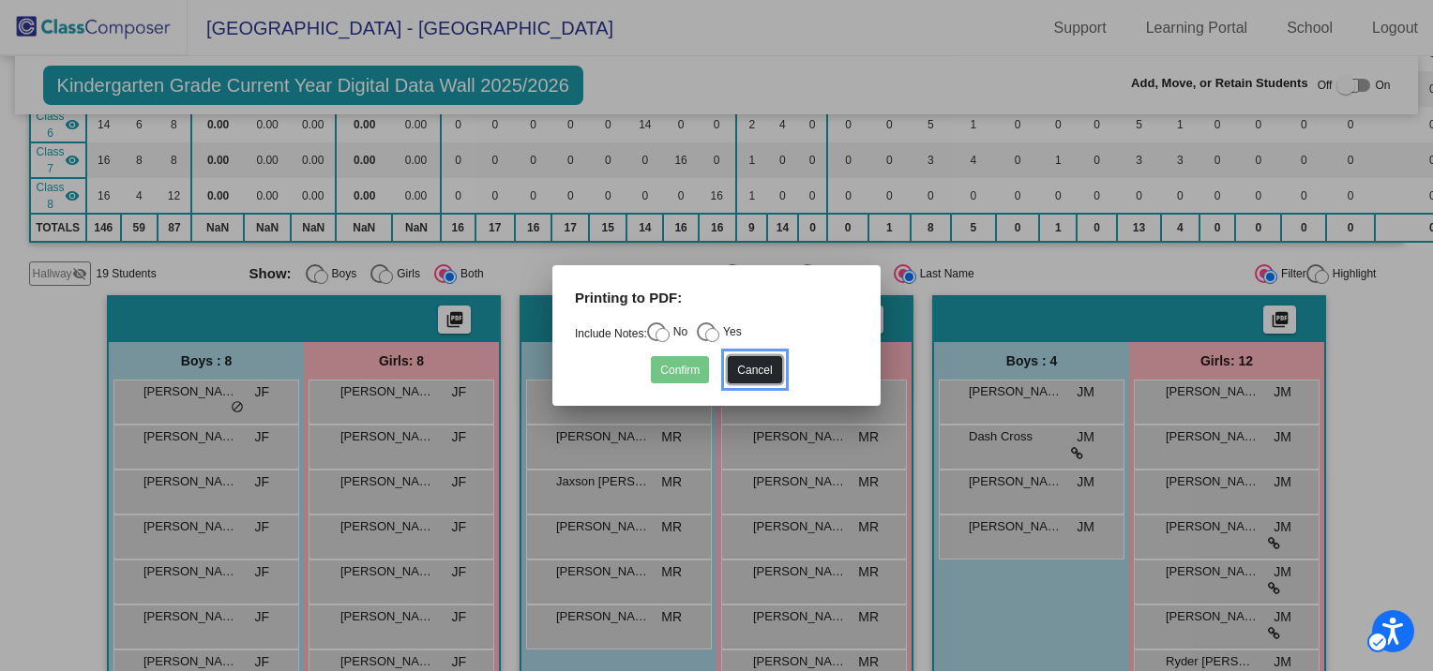
click at [739, 368] on button "Cancel" at bounding box center [754, 369] width 53 height 27
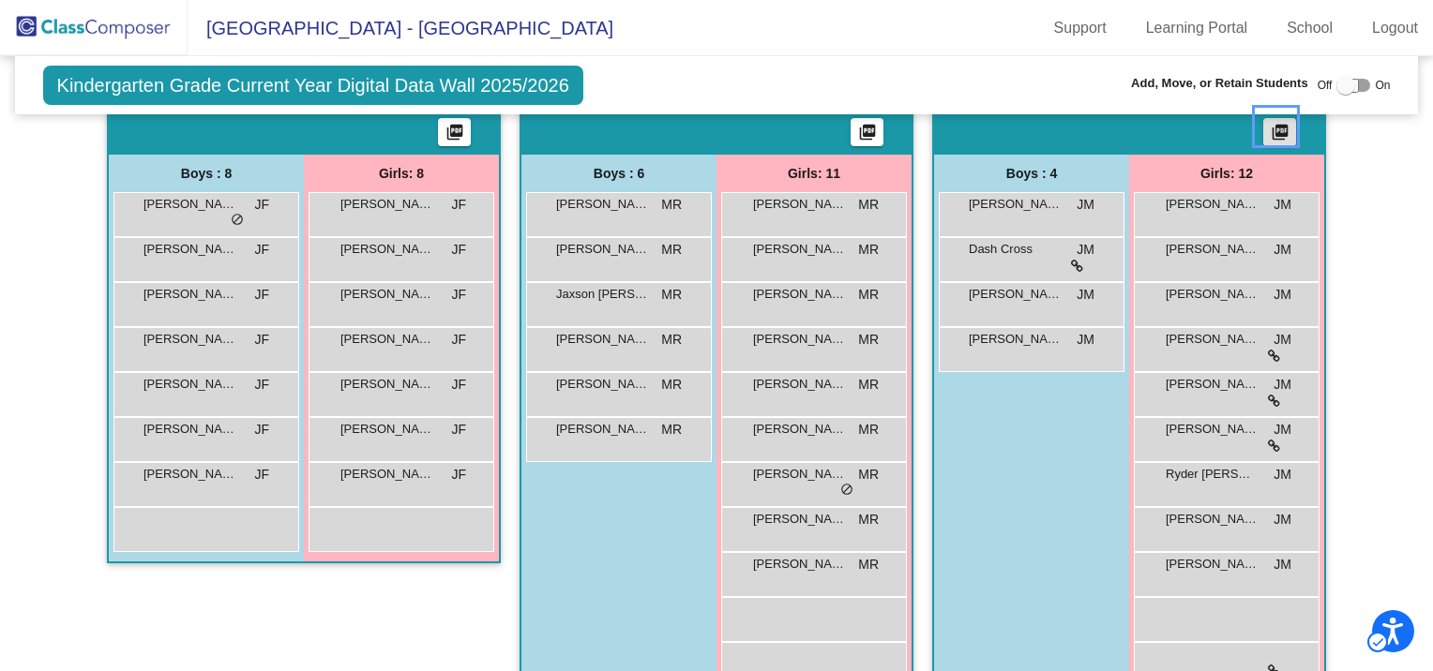
scroll to position [563, 0]
